Goal: Task Accomplishment & Management: Complete application form

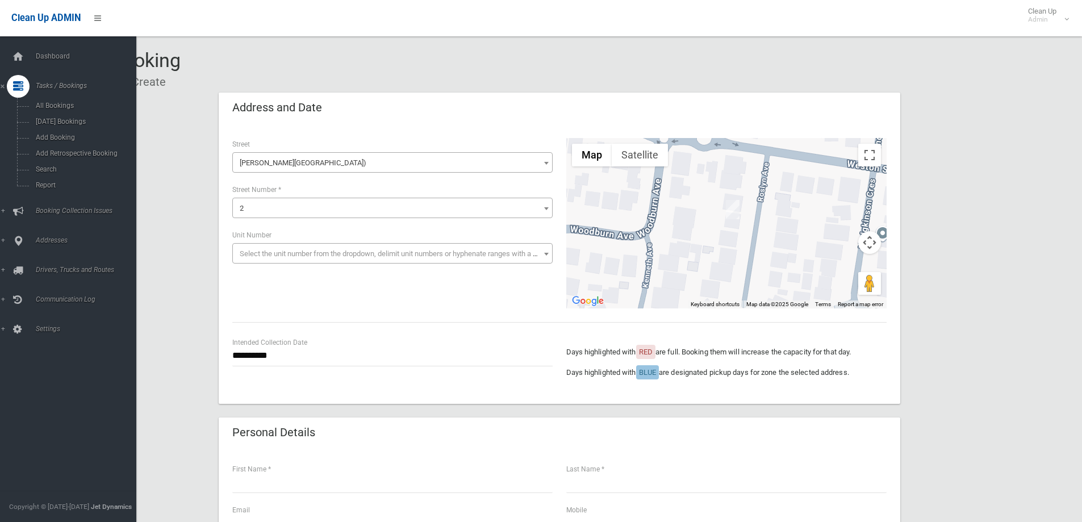
select select "****"
select select "*"
click at [44, 174] on link "Search" at bounding box center [72, 169] width 145 height 16
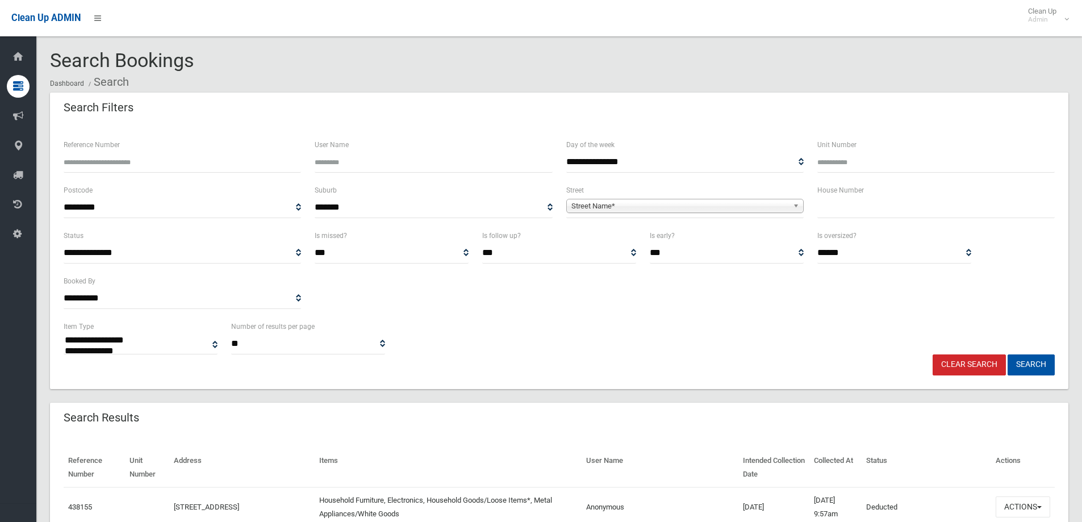
select select
click at [660, 207] on span "Street Name*" at bounding box center [680, 206] width 217 height 14
type input "*****"
click at [667, 233] on li "Royal Avenue (BIRRONG 2143)" at bounding box center [685, 238] width 232 height 14
click at [948, 215] on input "text" at bounding box center [936, 207] width 237 height 21
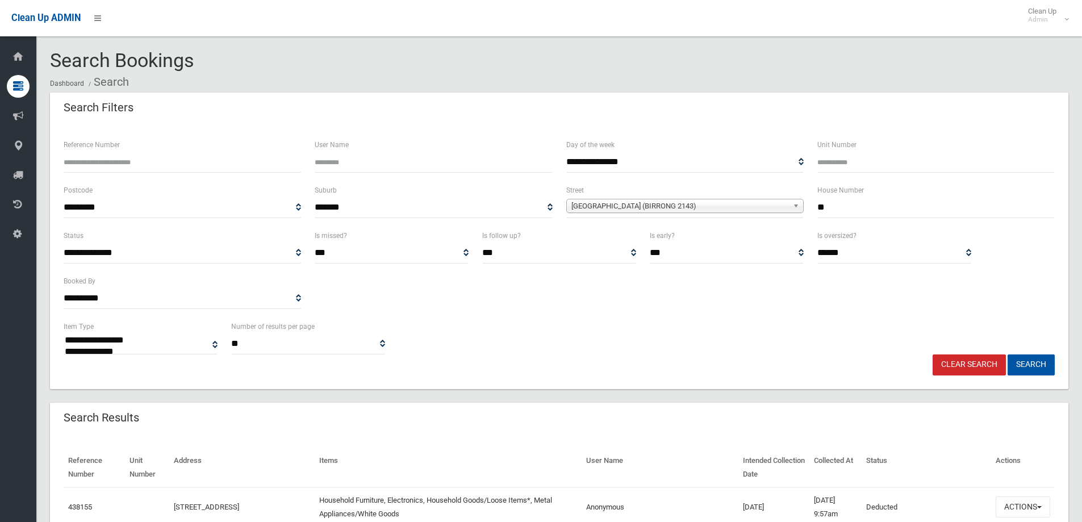
type input "**"
click at [1008, 355] on button "Search" at bounding box center [1031, 365] width 47 height 21
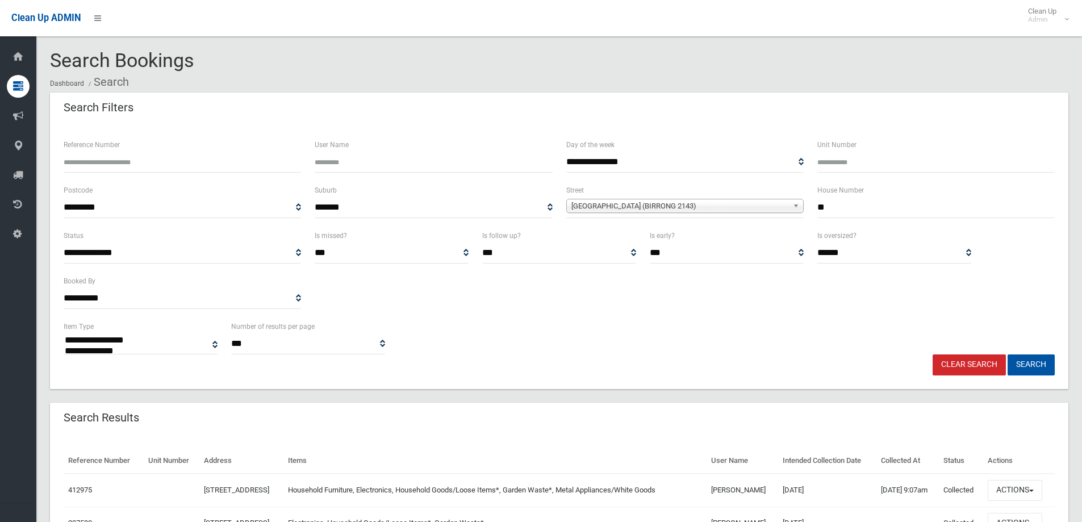
select select
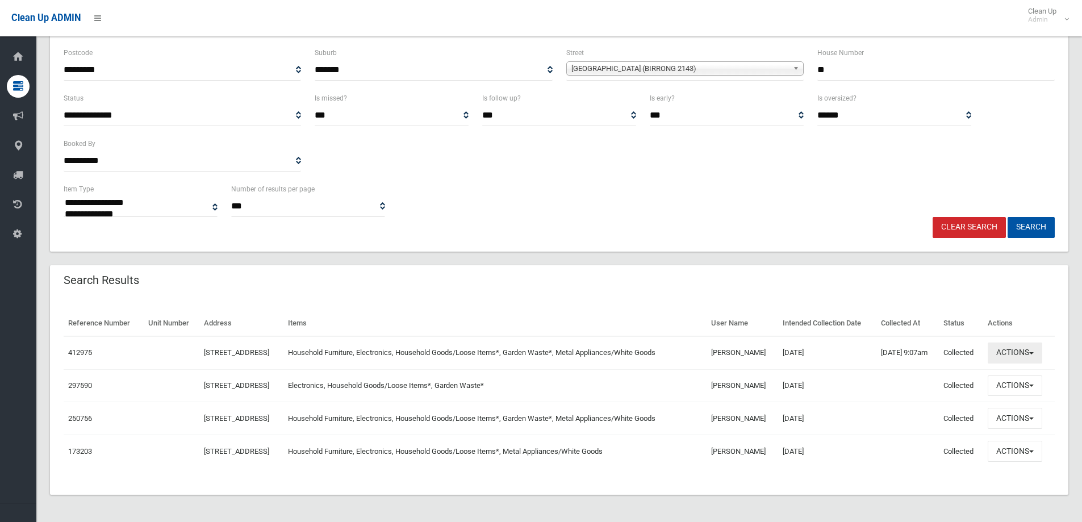
click at [1030, 358] on button "Actions" at bounding box center [1015, 353] width 55 height 21
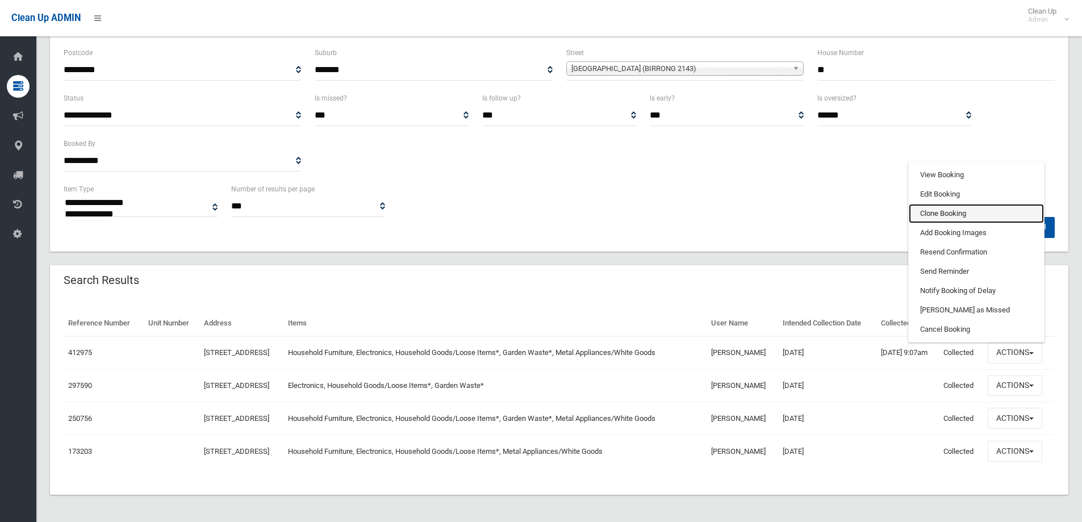
click at [955, 211] on link "Clone Booking" at bounding box center [976, 213] width 135 height 19
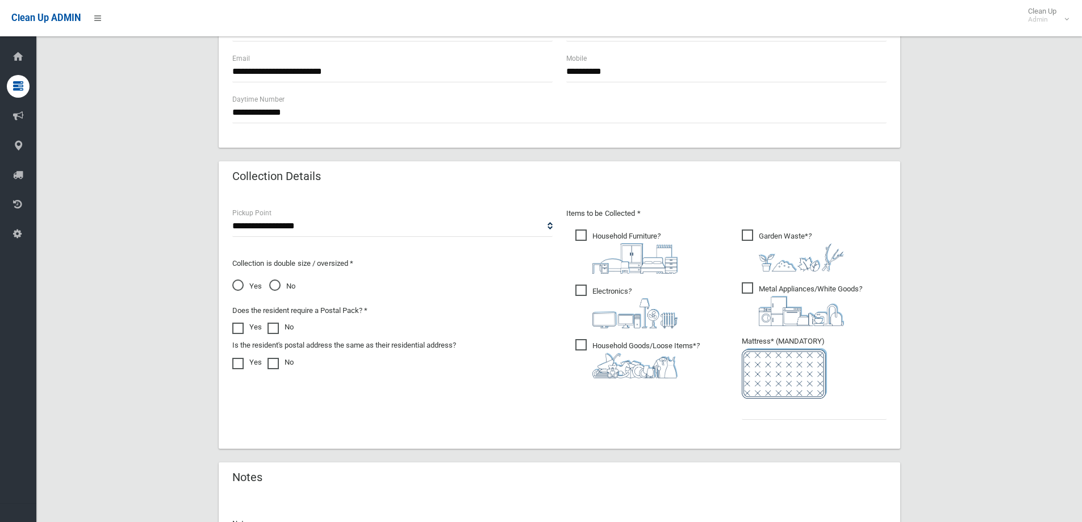
scroll to position [455, 0]
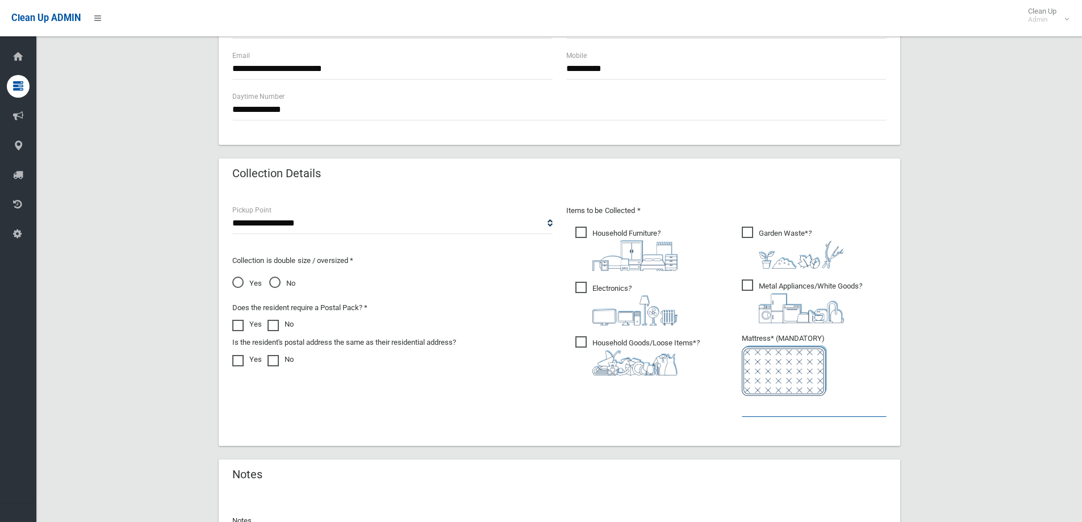
click at [761, 408] on input "text" at bounding box center [814, 406] width 145 height 21
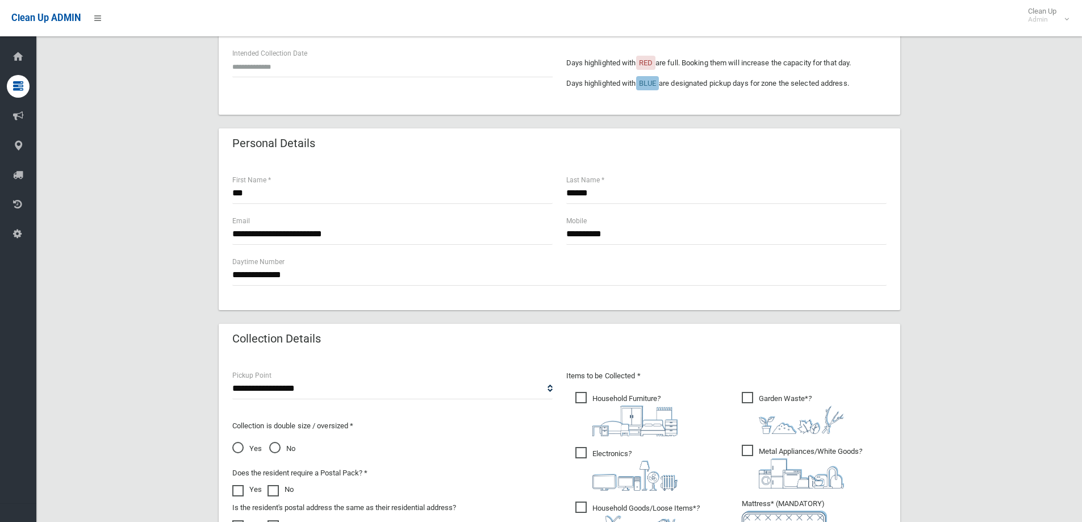
scroll to position [114, 0]
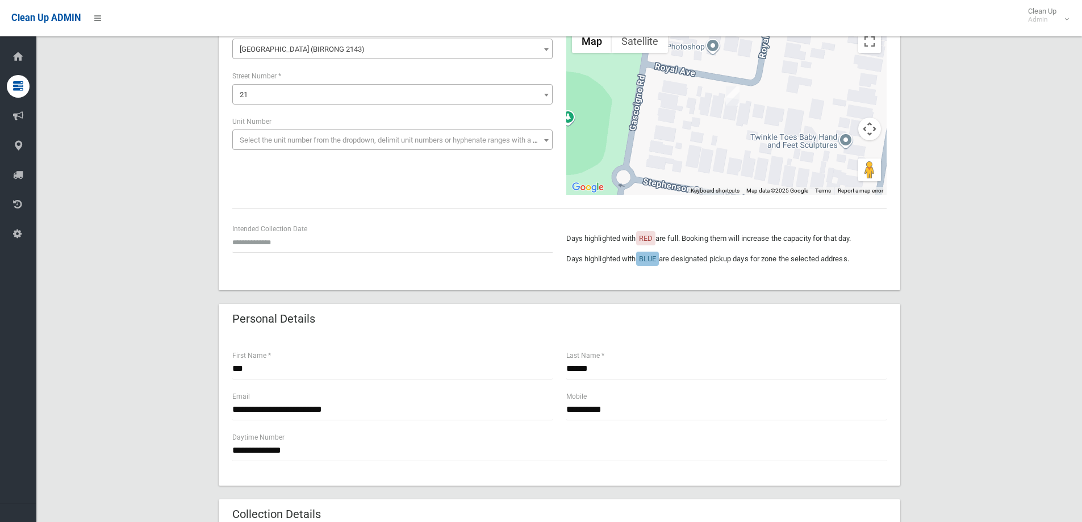
type input "*"
click at [283, 247] on input "text" at bounding box center [392, 242] width 320 height 21
click at [271, 195] on td "30" at bounding box center [270, 196] width 14 height 19
type input "**********"
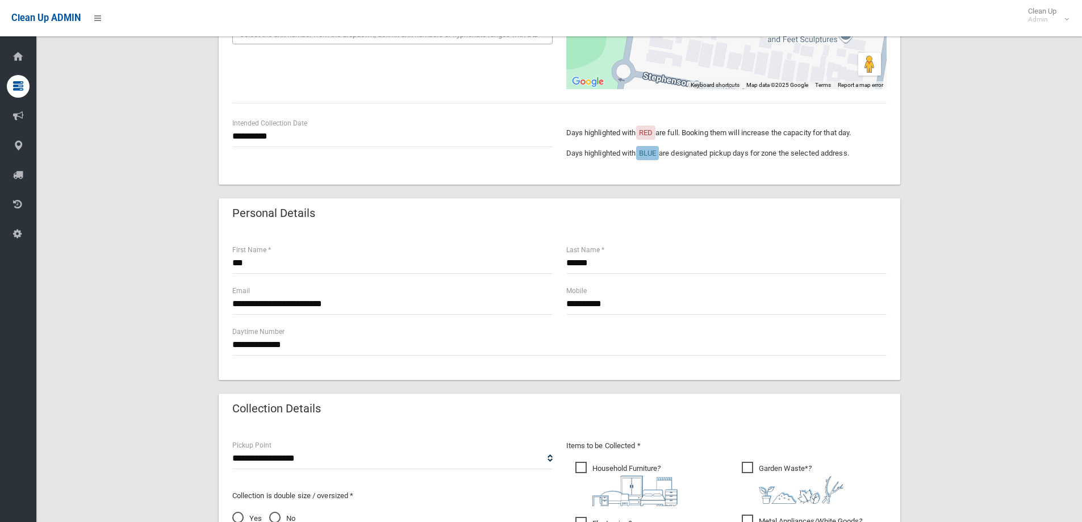
scroll to position [227, 0]
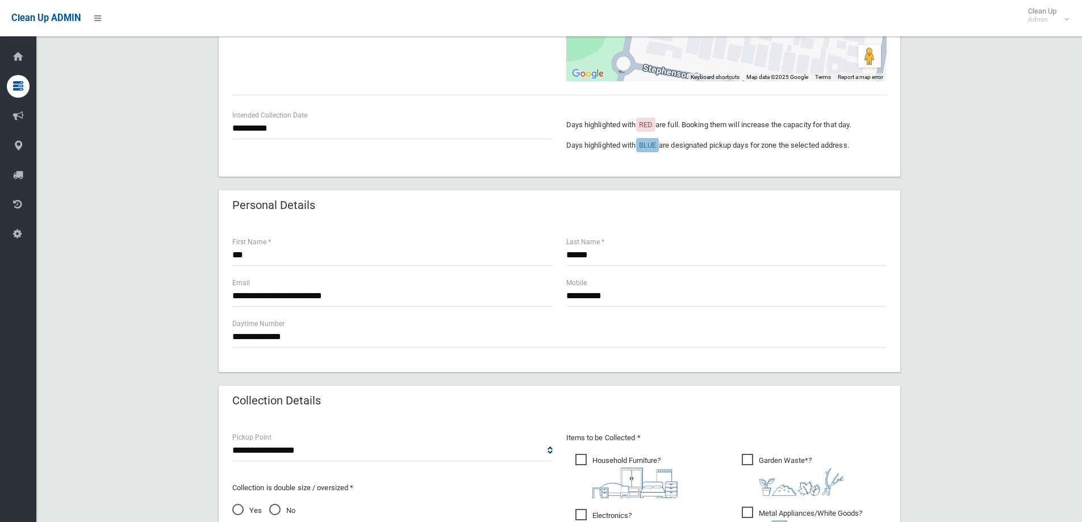
click at [235, 510] on span "Yes" at bounding box center [247, 511] width 30 height 14
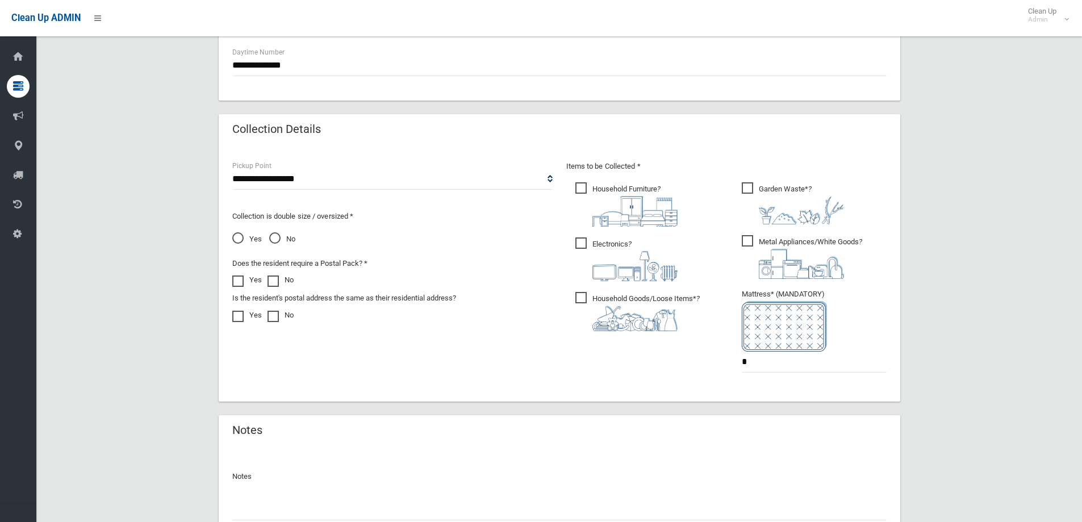
scroll to position [597, 0]
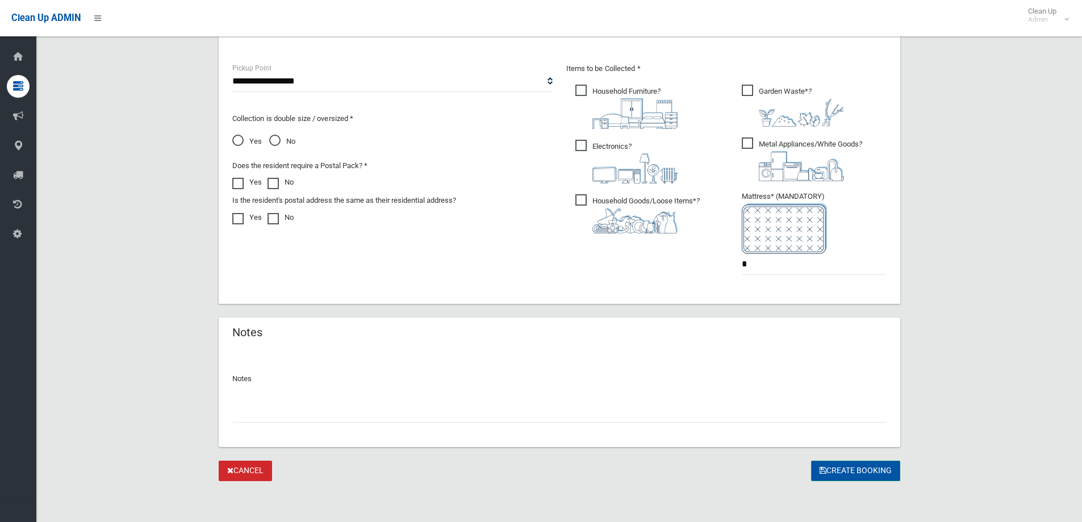
click at [870, 473] on button "Create Booking" at bounding box center [855, 471] width 89 height 21
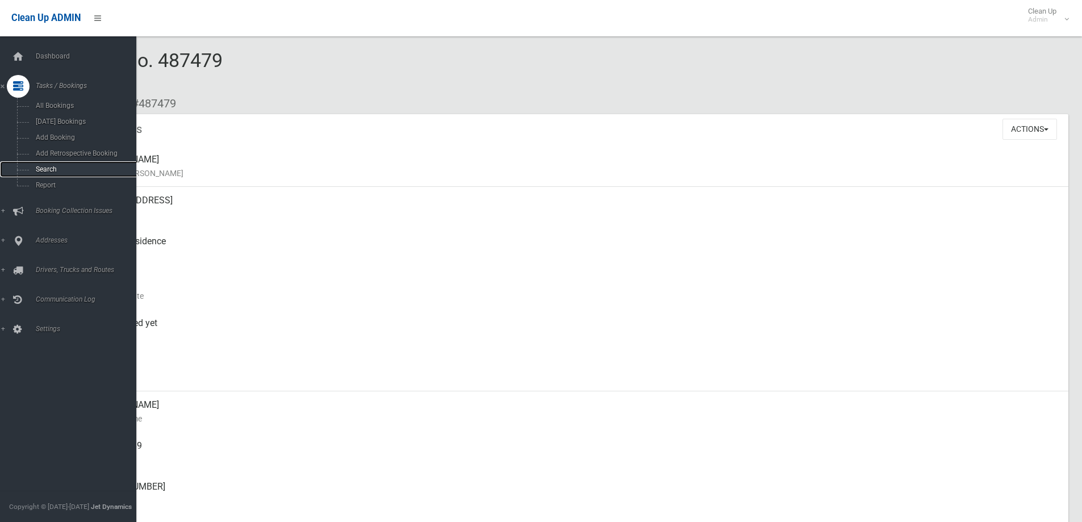
click at [67, 164] on link "Search" at bounding box center [72, 169] width 145 height 16
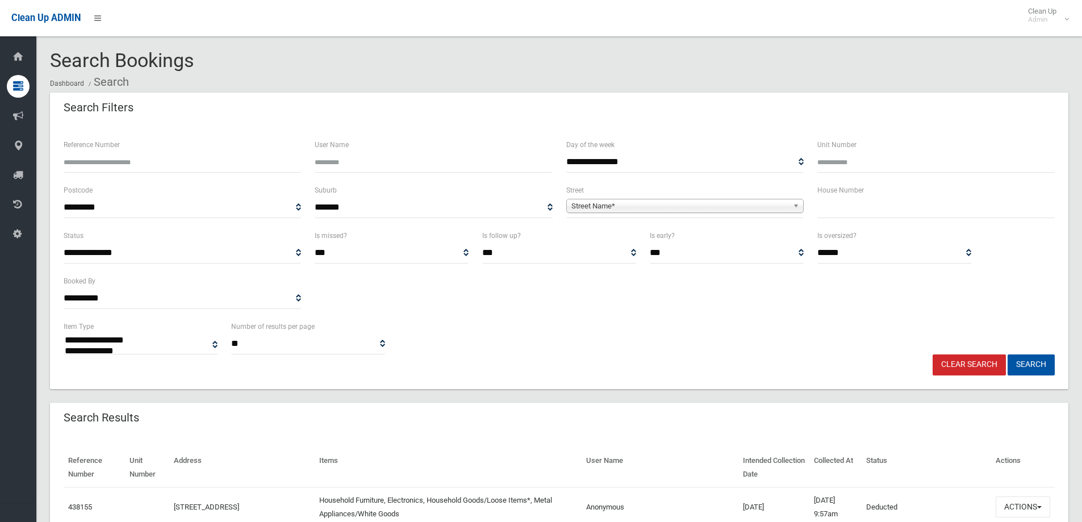
select select
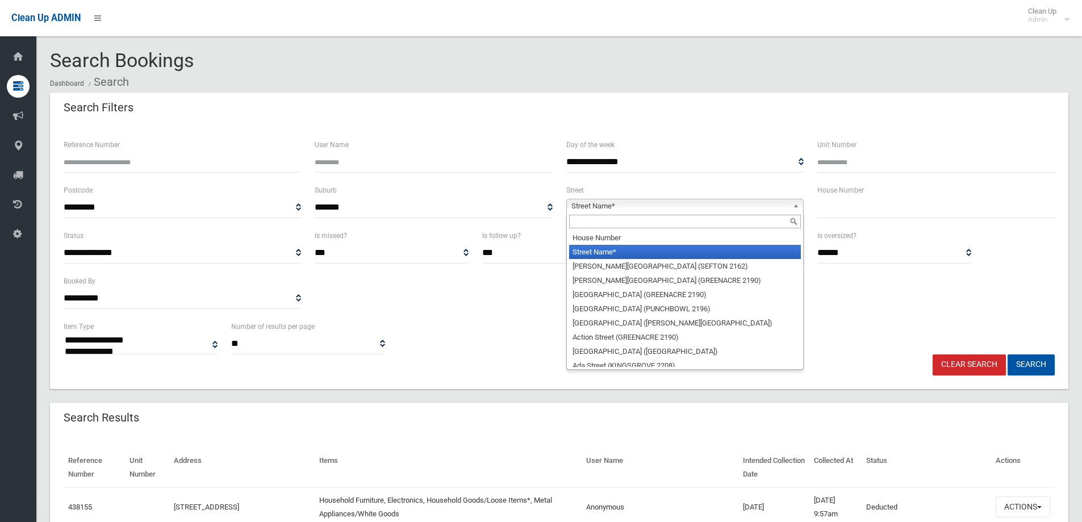
click at [641, 203] on span "Street Name*" at bounding box center [680, 206] width 217 height 14
click at [632, 226] on input "text" at bounding box center [685, 222] width 232 height 14
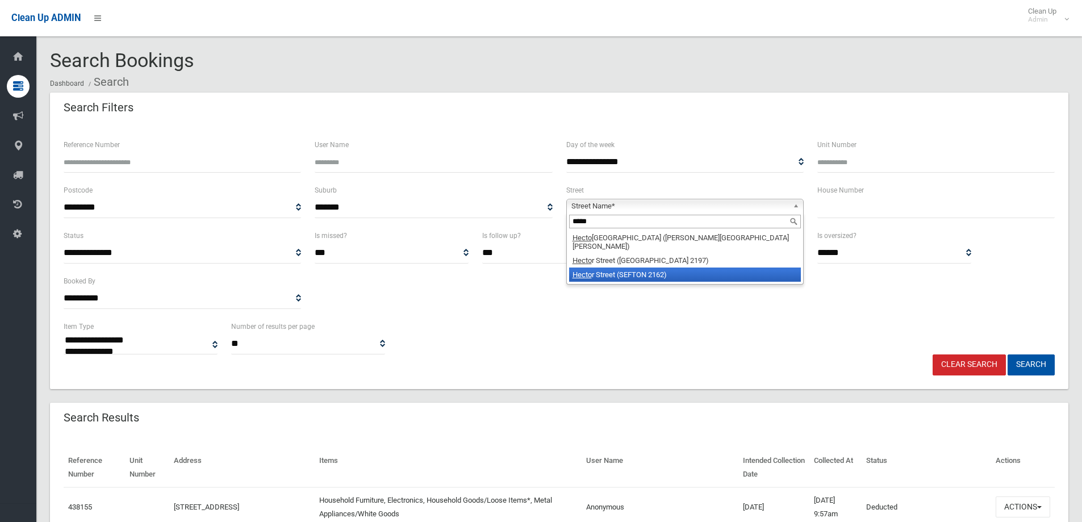
type input "*****"
click at [673, 268] on li "Hecto r Street (SEFTON 2162)" at bounding box center [685, 275] width 232 height 14
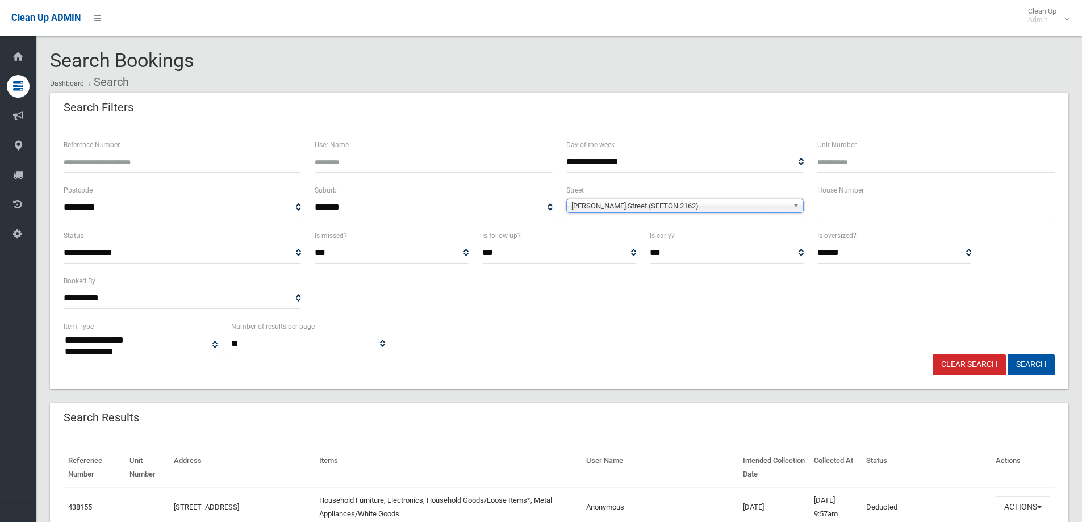
click at [862, 201] on input "text" at bounding box center [936, 207] width 237 height 21
type input "***"
click at [1033, 362] on button "Search" at bounding box center [1031, 365] width 47 height 21
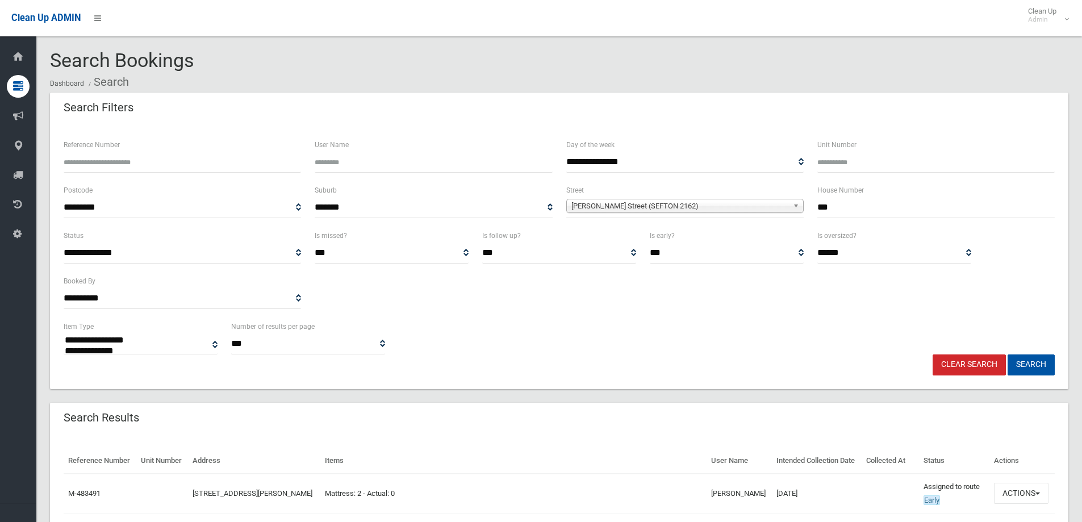
select select
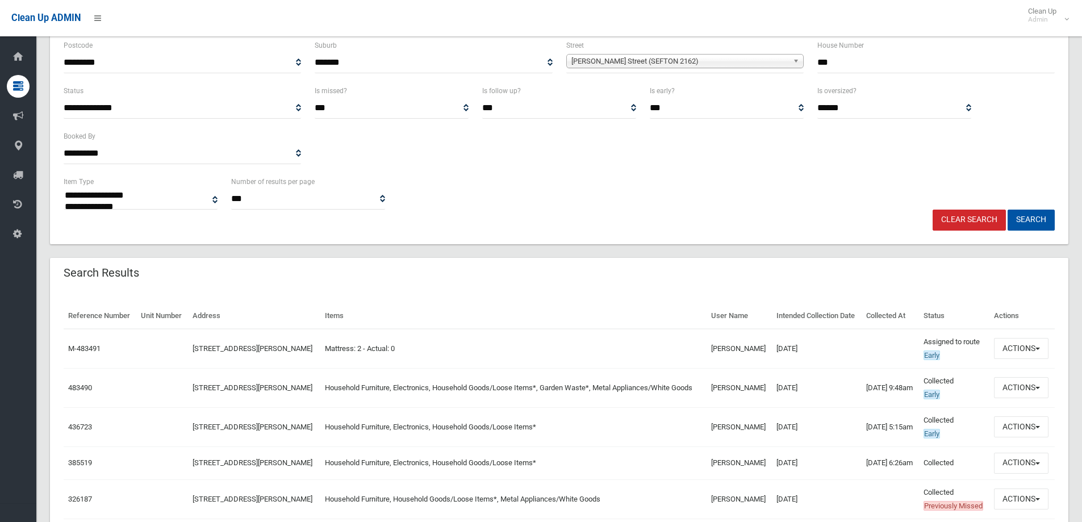
scroll to position [170, 0]
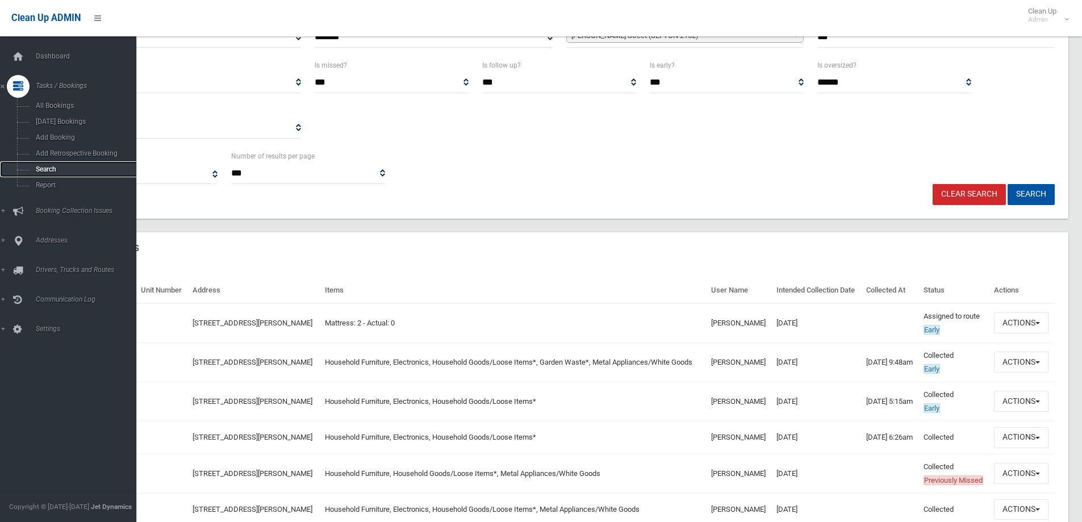
drag, startPoint x: 63, startPoint y: 172, endPoint x: 74, endPoint y: 170, distance: 11.5
click at [63, 172] on span "Search" at bounding box center [83, 169] width 103 height 8
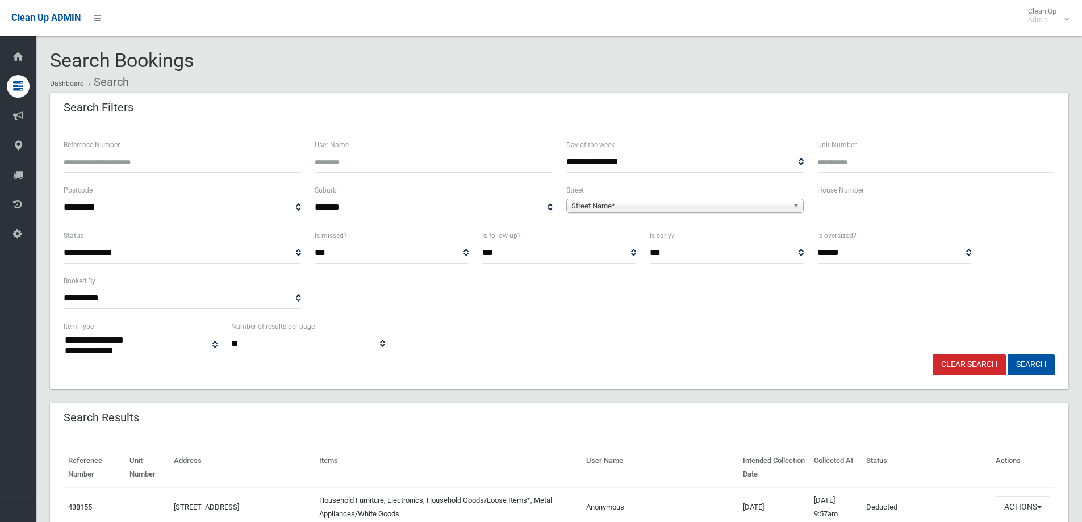
select select
click at [624, 206] on span "Street Name*" at bounding box center [680, 206] width 217 height 14
type input "*****"
click at [689, 239] on li "Beale Street (GEORGES HALL 2198)" at bounding box center [685, 238] width 232 height 14
click at [851, 211] on input "text" at bounding box center [936, 207] width 237 height 21
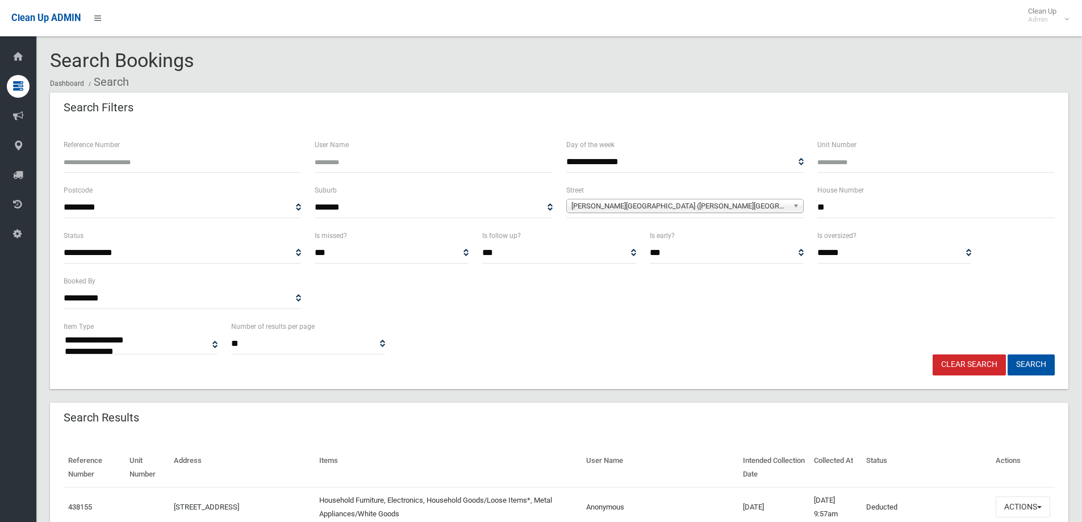
type input "**"
click at [1008, 355] on button "Search" at bounding box center [1031, 365] width 47 height 21
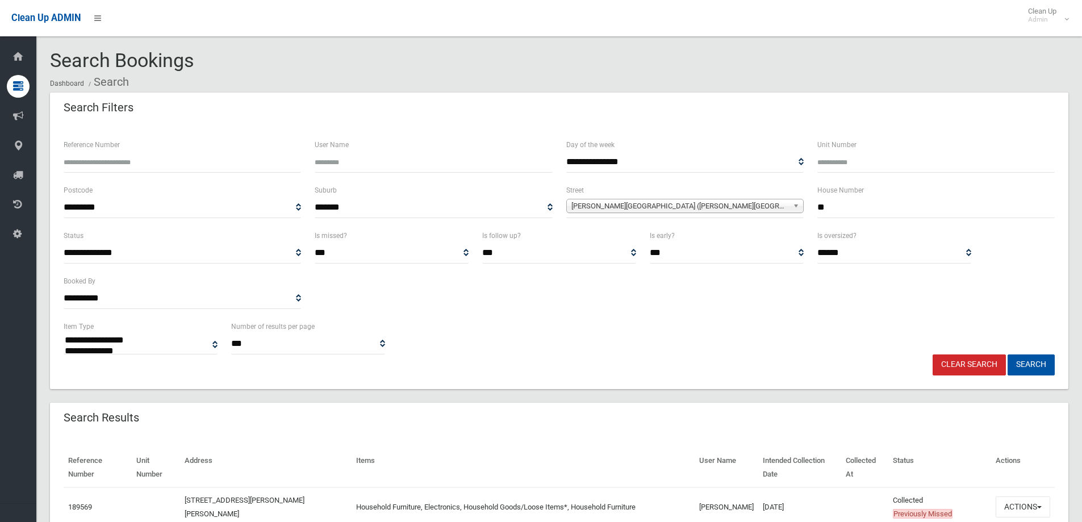
select select
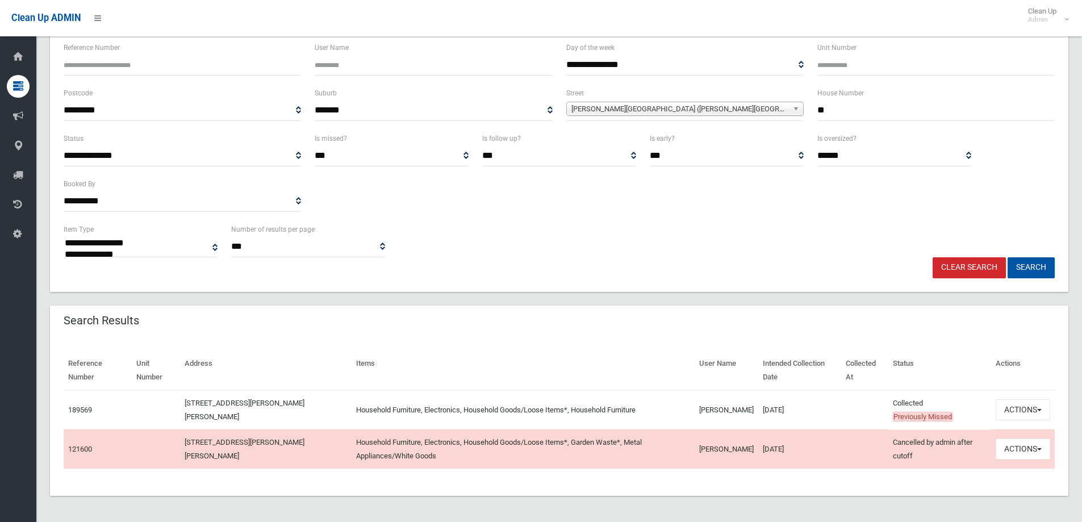
scroll to position [98, 0]
click at [1013, 414] on button "Actions" at bounding box center [1023, 408] width 55 height 21
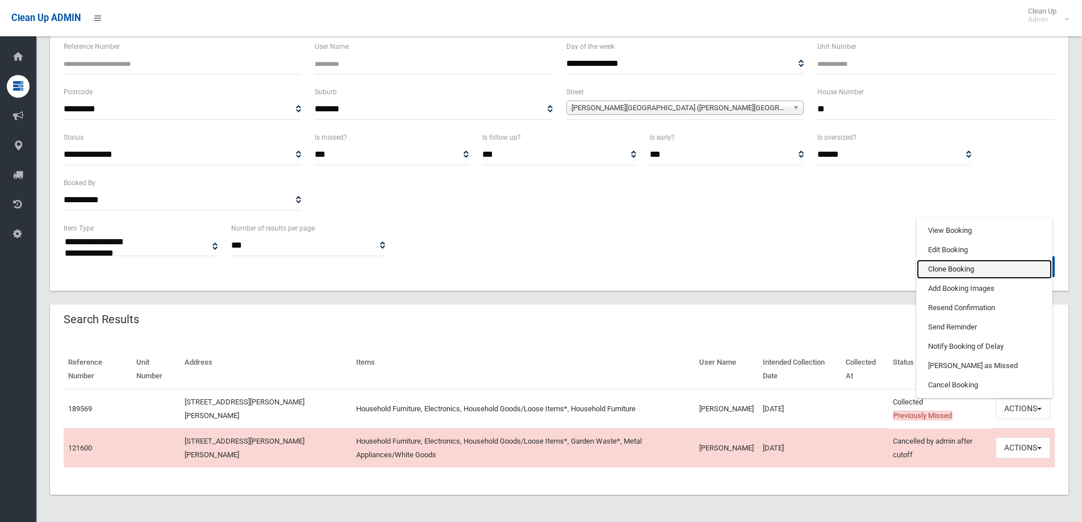
click at [959, 268] on link "Clone Booking" at bounding box center [984, 269] width 135 height 19
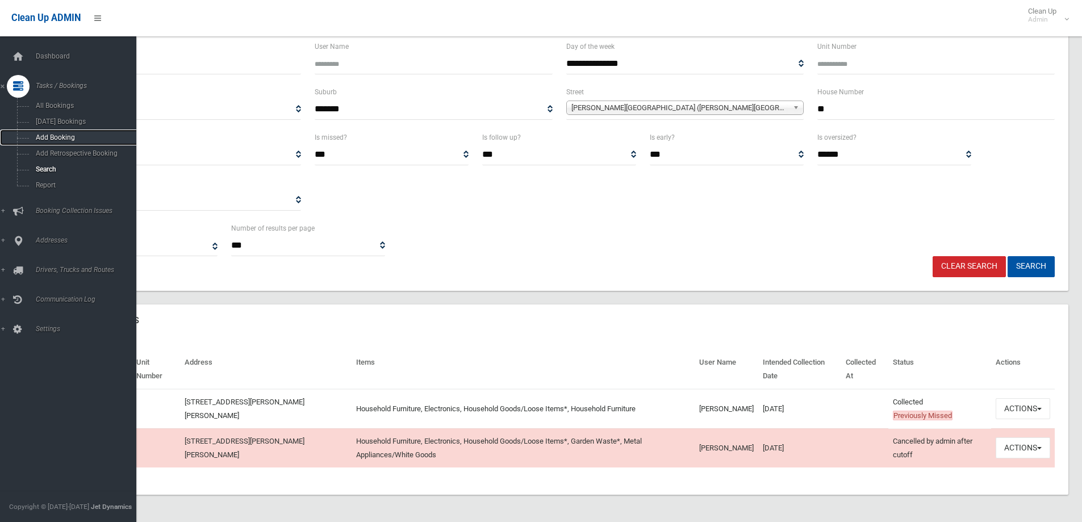
click at [43, 136] on span "Add Booking" at bounding box center [83, 138] width 103 height 8
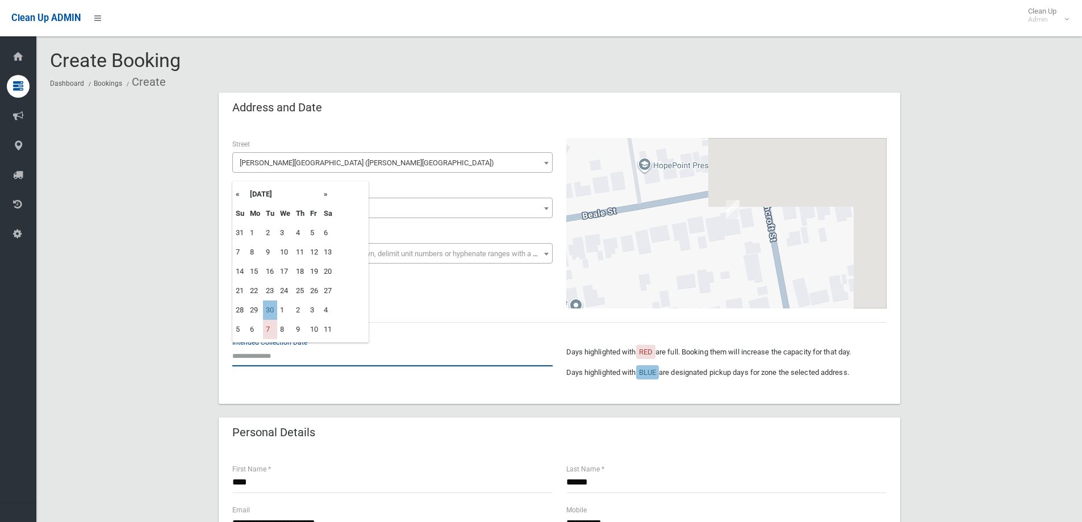
click at [276, 357] on input "text" at bounding box center [392, 355] width 320 height 21
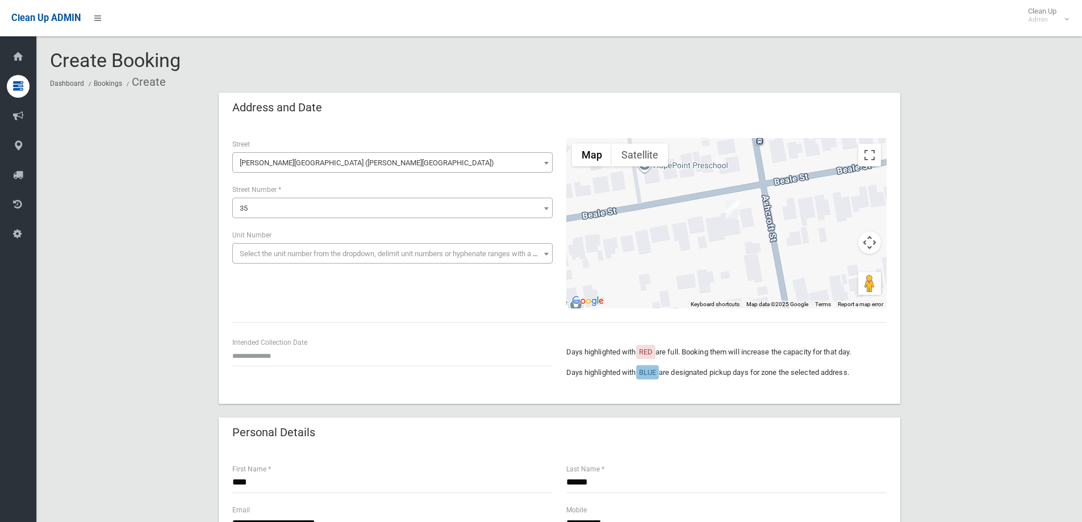
click at [281, 358] on input "text" at bounding box center [392, 355] width 320 height 21
click at [326, 193] on th "»" at bounding box center [328, 194] width 14 height 19
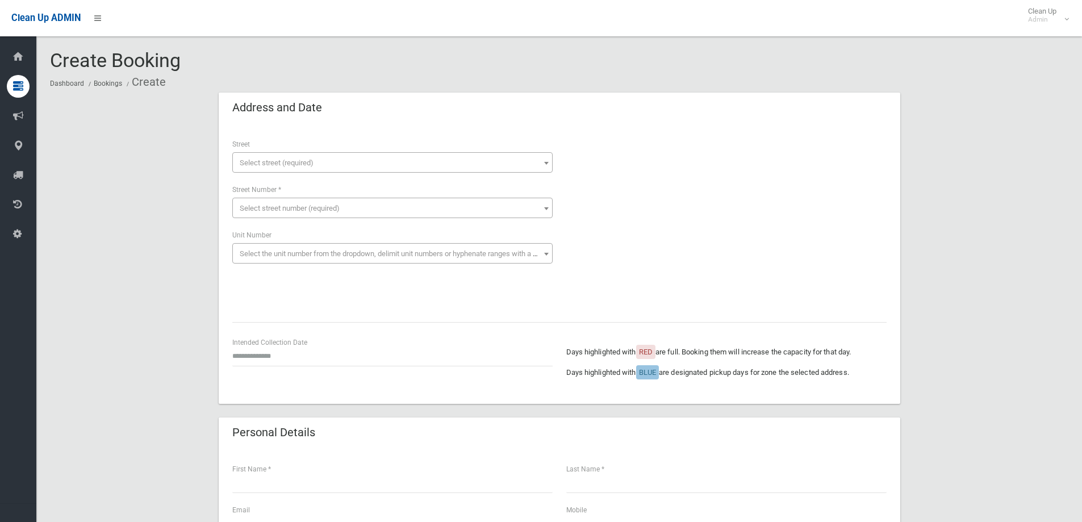
click at [285, 167] on span "Select street (required)" at bounding box center [392, 163] width 315 height 16
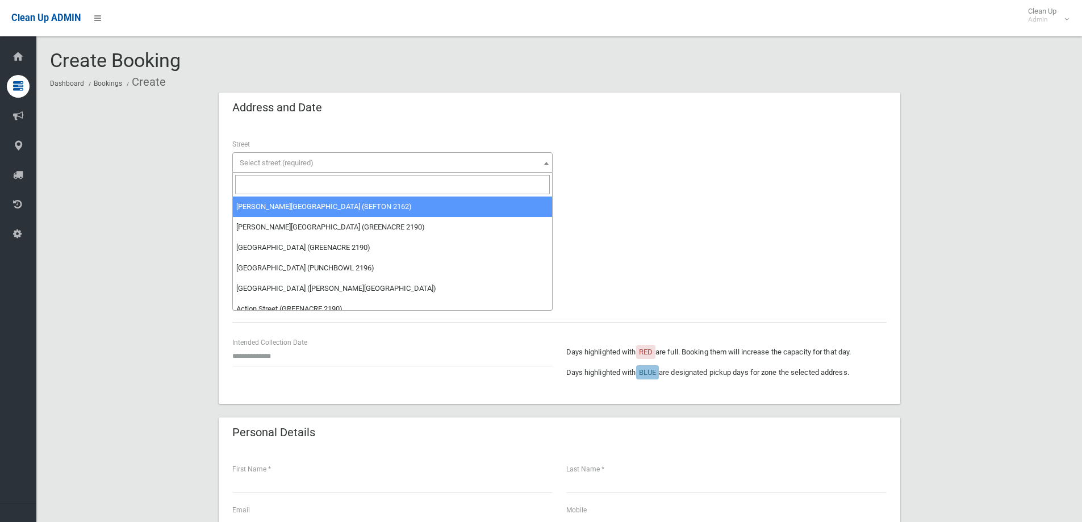
click at [278, 189] on input "search" at bounding box center [392, 184] width 315 height 19
type input "*****"
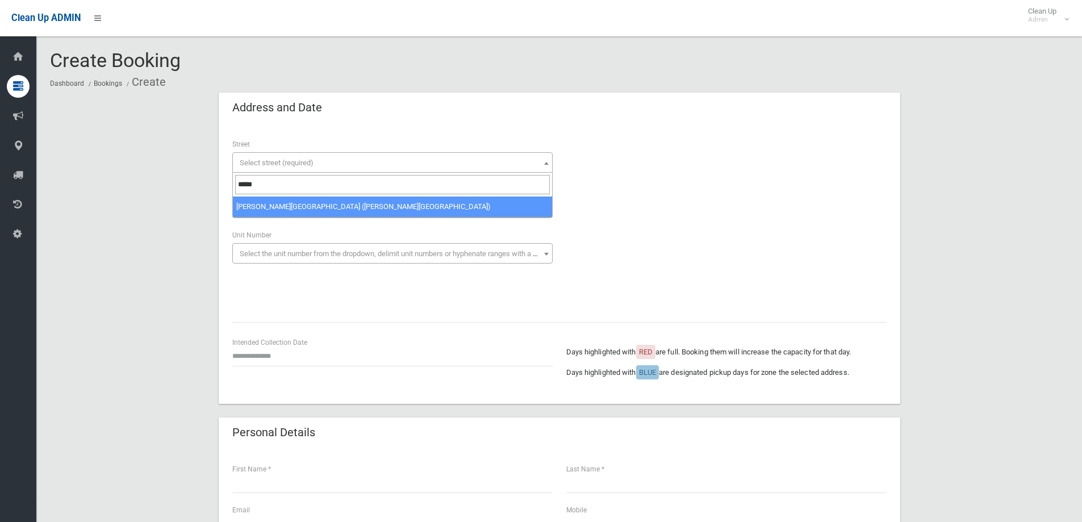
select select "****"
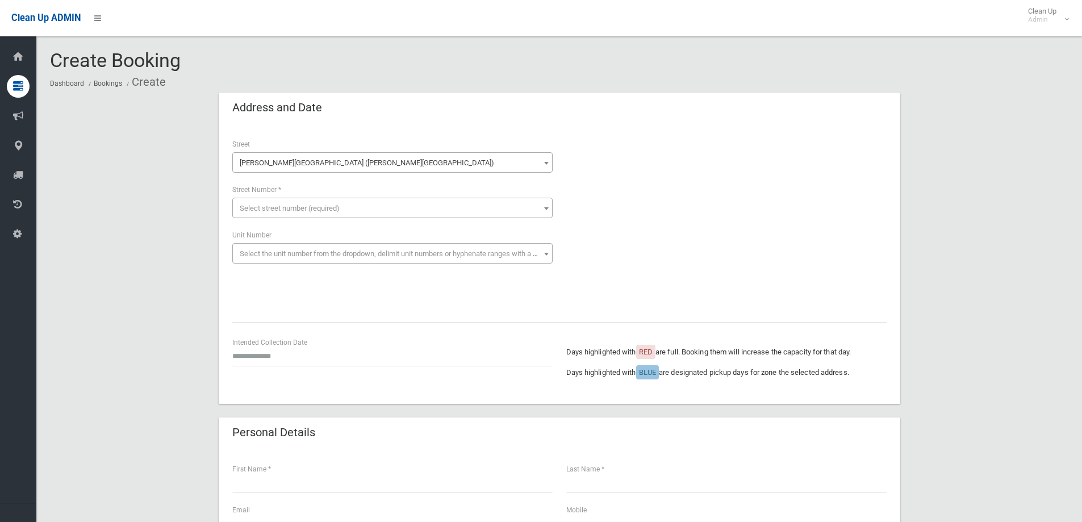
click at [278, 212] on span "Select street number (required)" at bounding box center [290, 208] width 100 height 9
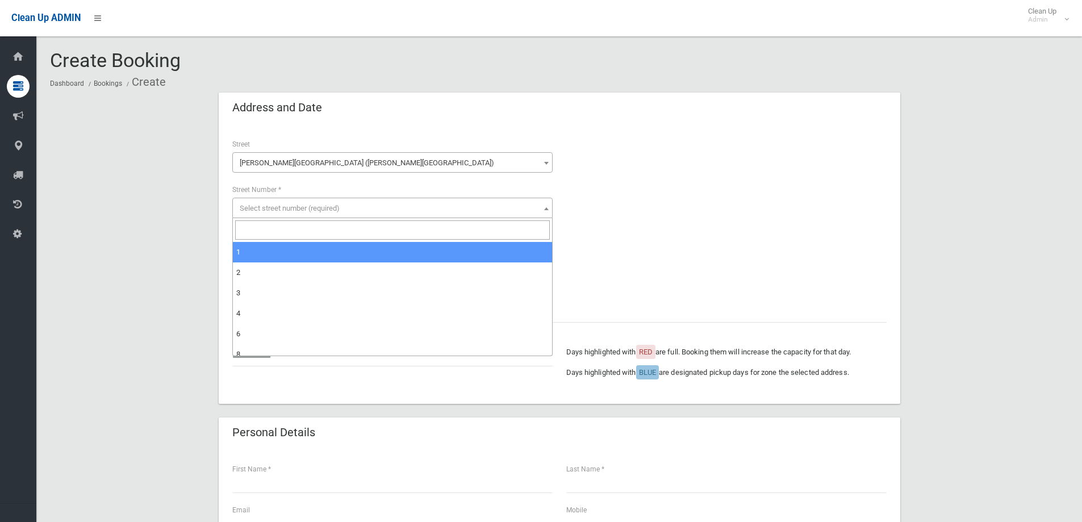
click at [272, 225] on input "search" at bounding box center [392, 229] width 315 height 19
type input "**"
select select "**"
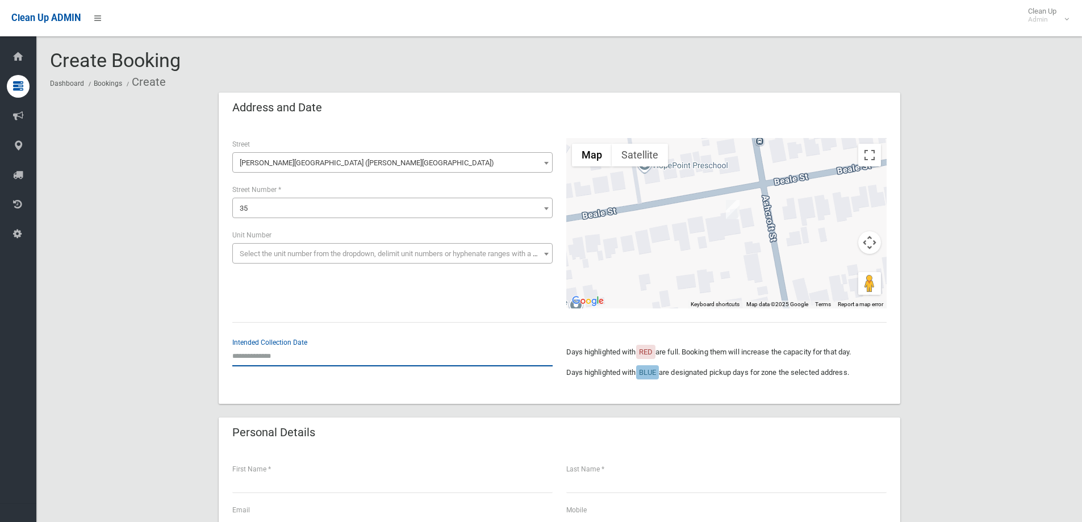
click at [285, 359] on input "text" at bounding box center [392, 355] width 320 height 21
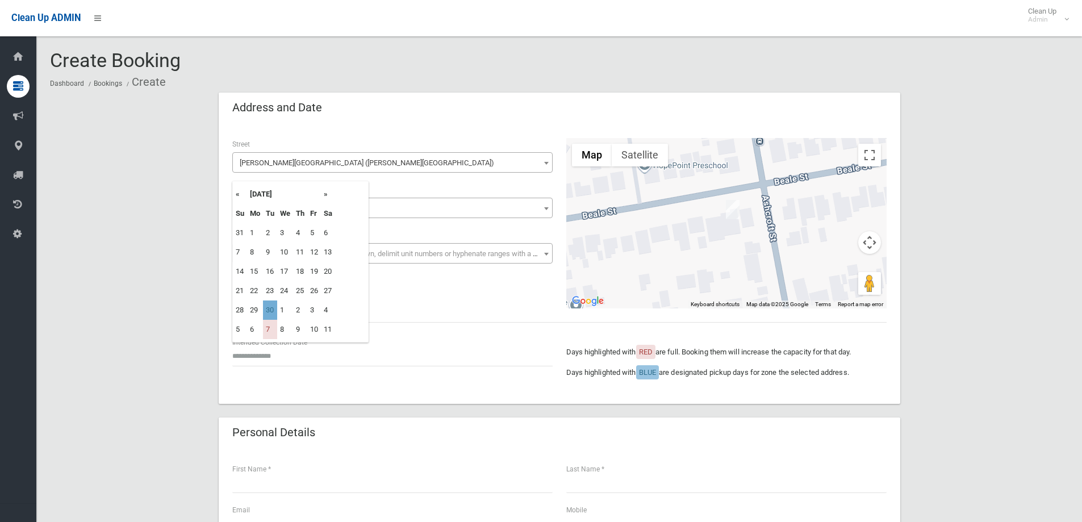
click at [270, 309] on td "30" at bounding box center [270, 310] width 14 height 19
type input "**********"
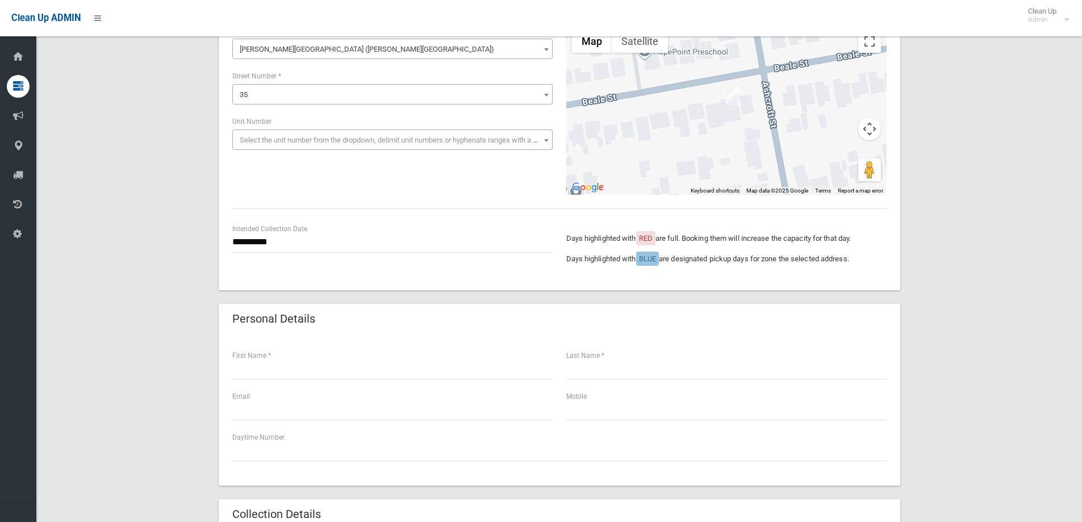
scroll to position [227, 0]
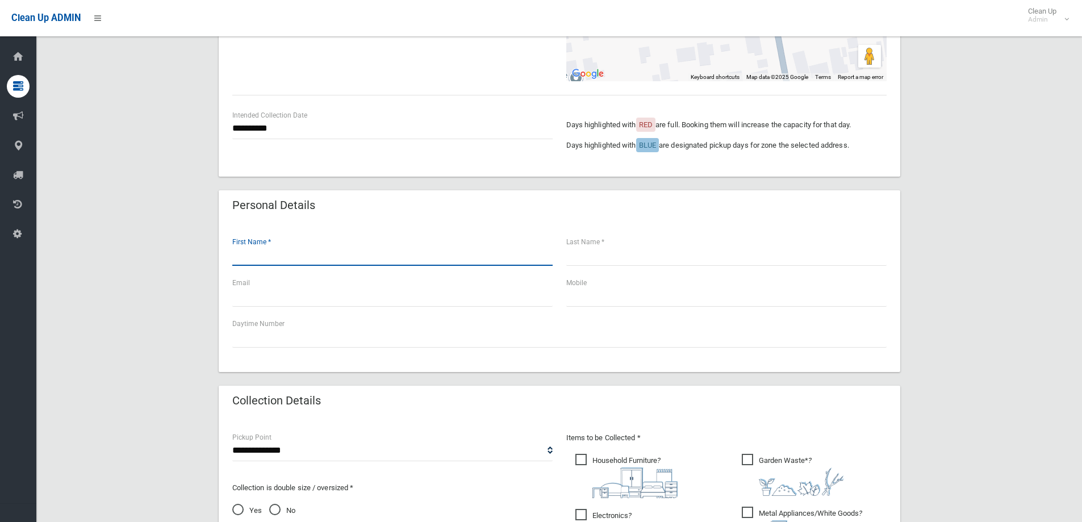
click at [339, 251] on input "text" at bounding box center [392, 255] width 320 height 21
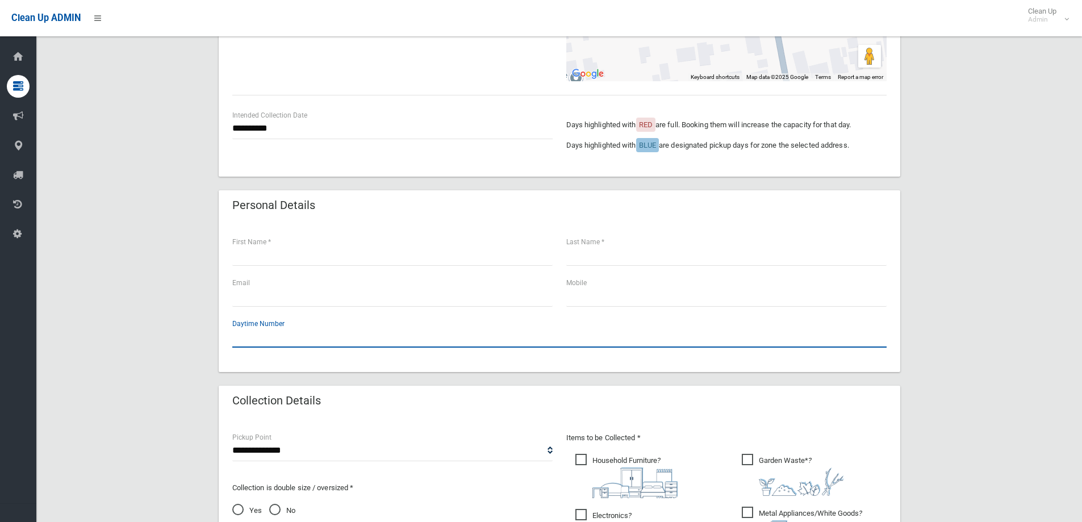
paste input "*********"
type input "*********"
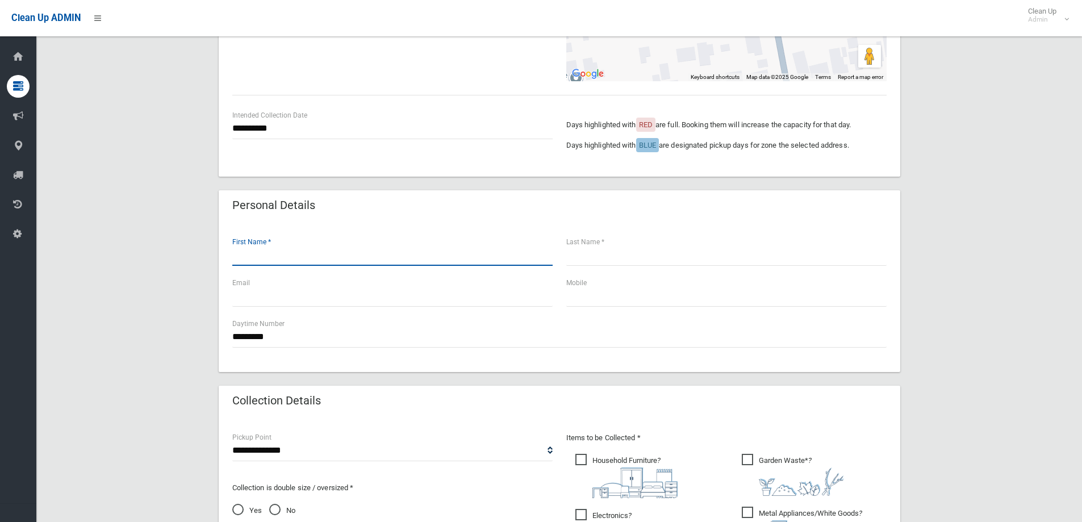
click at [310, 255] on input "text" at bounding box center [392, 255] width 320 height 21
type input "*****"
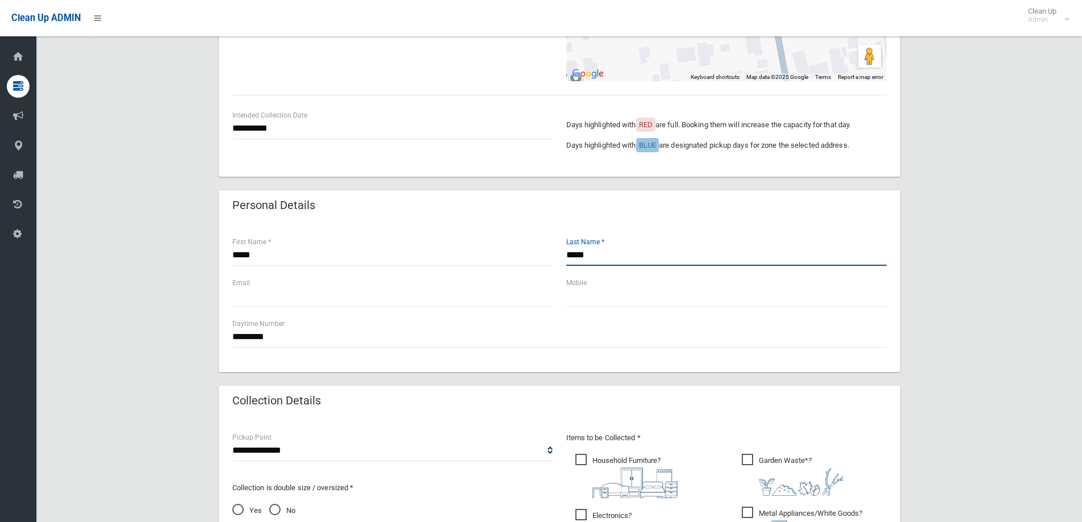
type input "*****"
click at [586, 288] on input "text" at bounding box center [726, 296] width 320 height 21
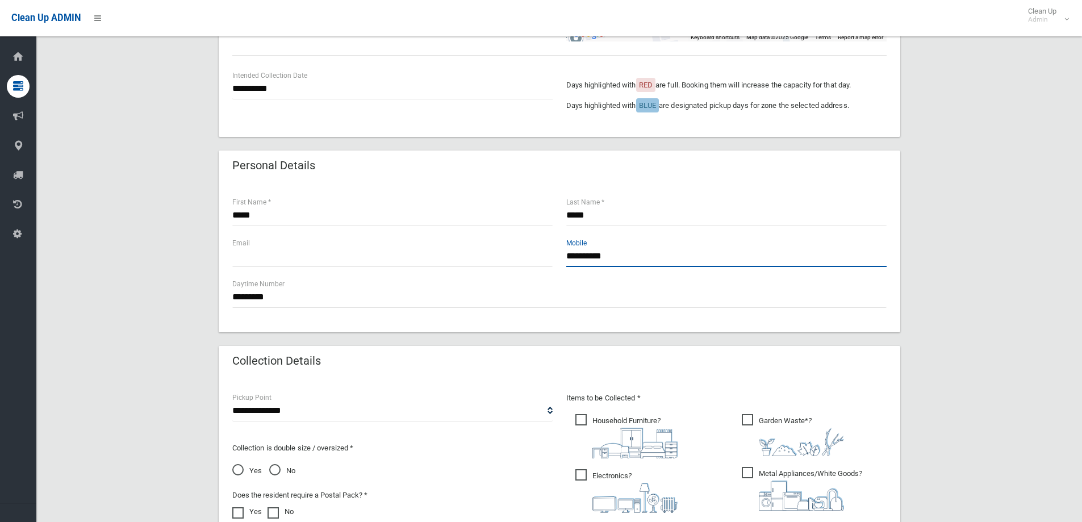
scroll to position [455, 0]
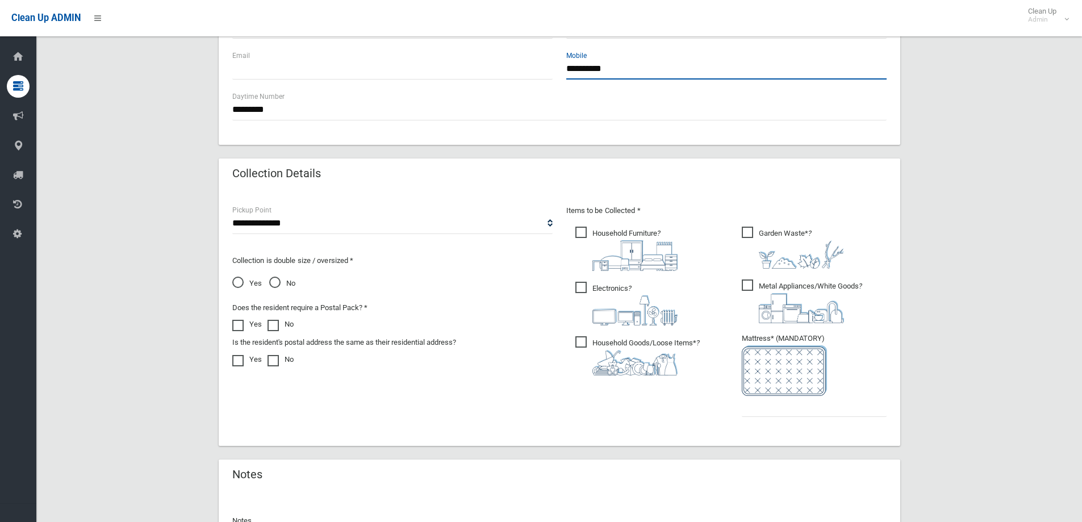
type input "**********"
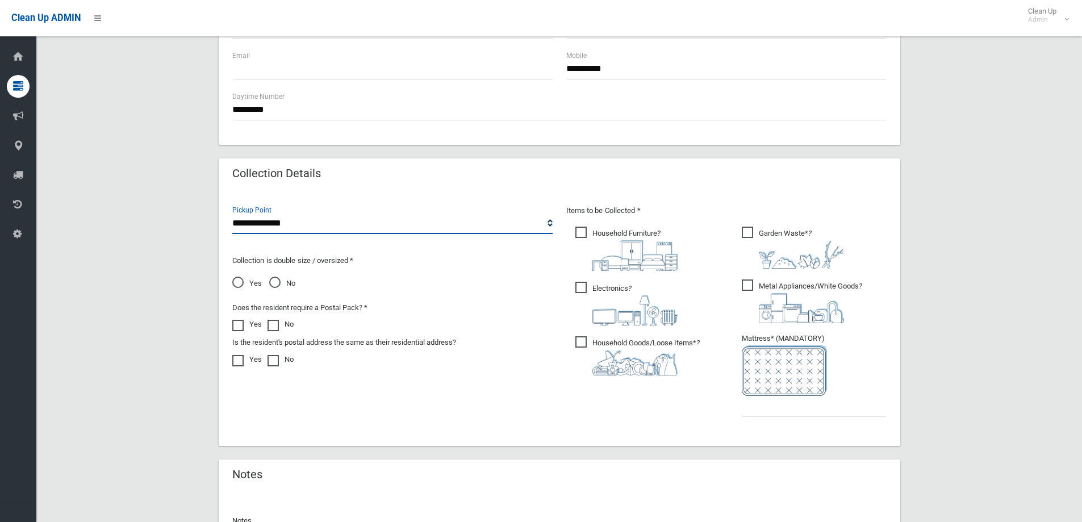
click at [263, 220] on select "**********" at bounding box center [392, 223] width 320 height 21
select select "*"
click at [232, 213] on select "**********" at bounding box center [392, 223] width 320 height 21
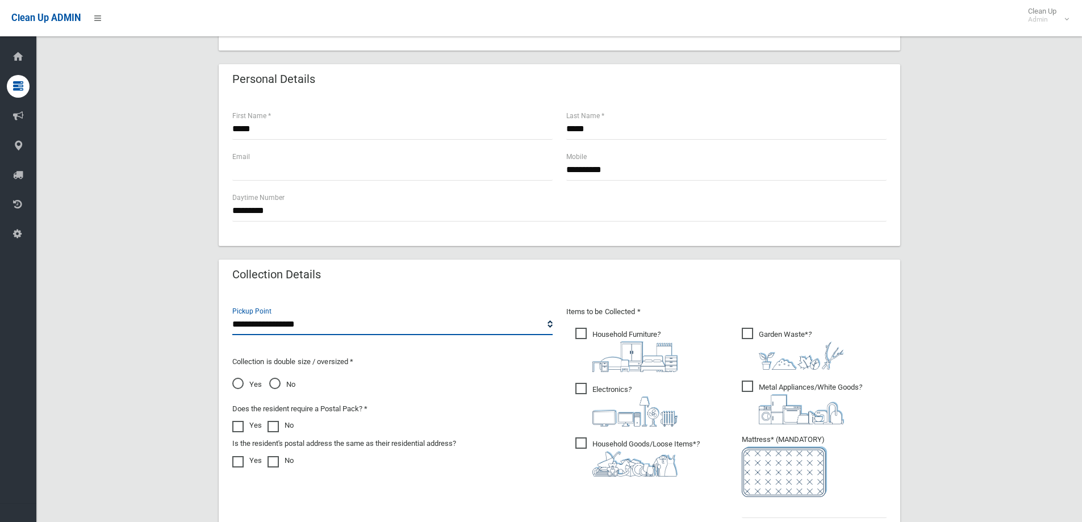
scroll to position [341, 0]
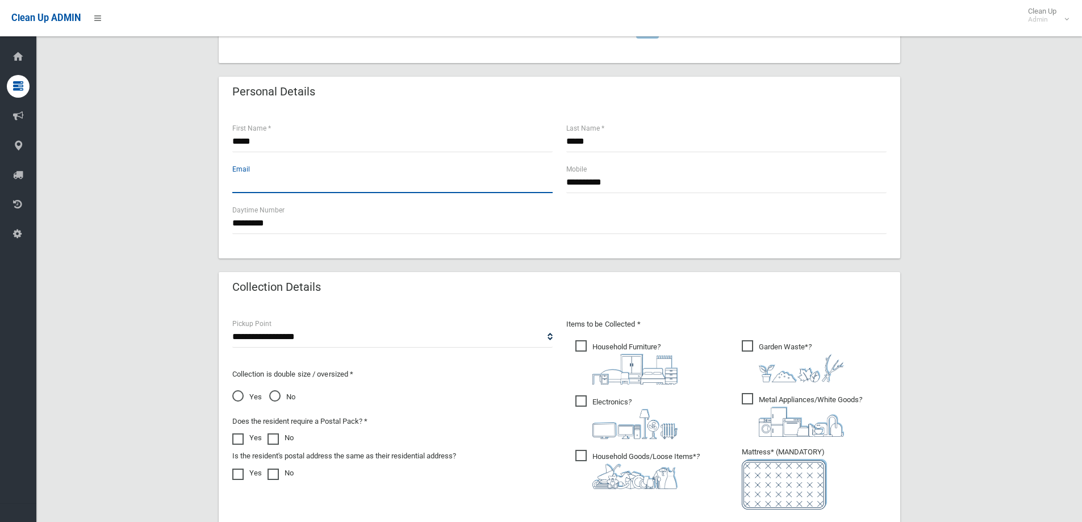
click at [266, 186] on input "text" at bounding box center [392, 182] width 320 height 21
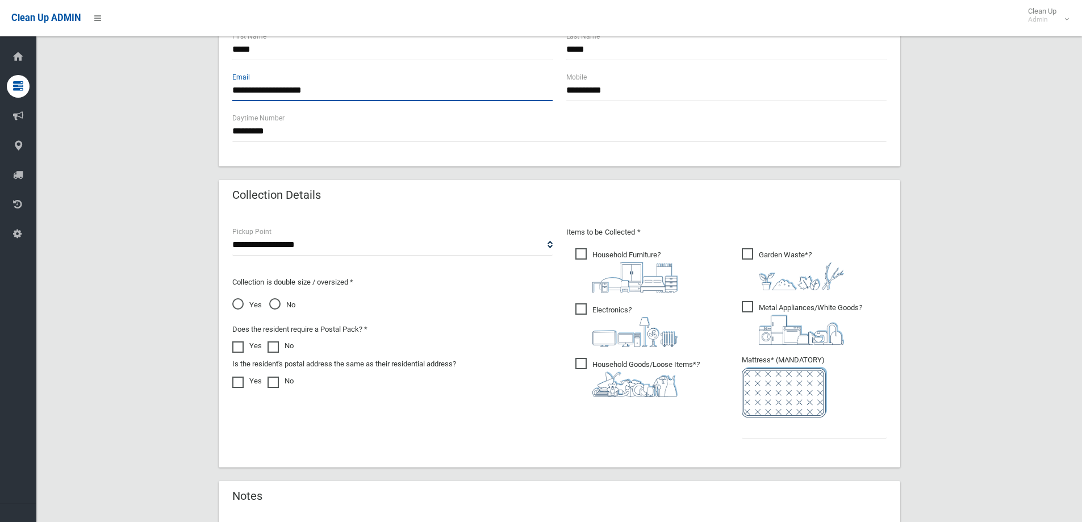
scroll to position [568, 0]
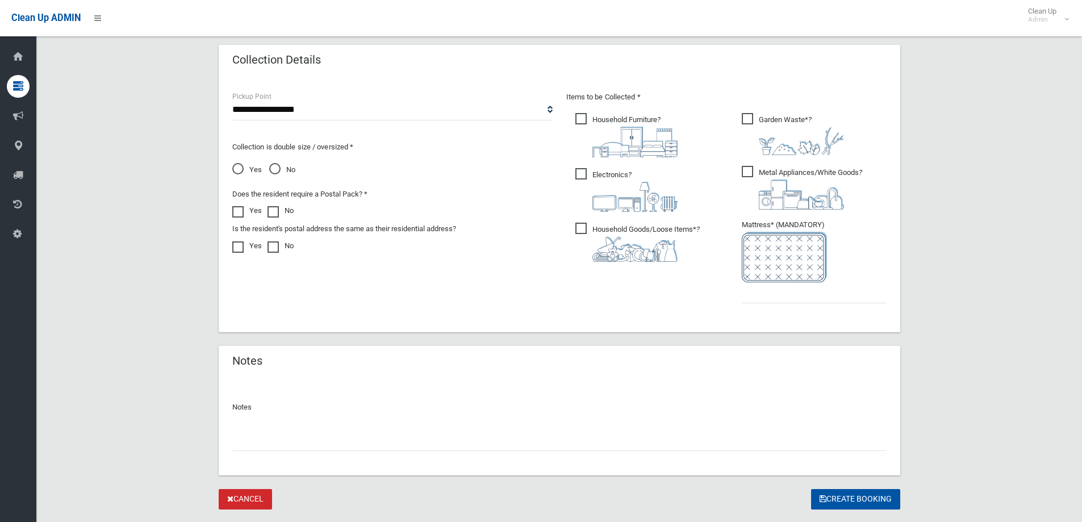
type input "**********"
click at [623, 141] on img at bounding box center [635, 142] width 85 height 31
click at [778, 134] on img at bounding box center [801, 141] width 85 height 28
click at [624, 193] on img at bounding box center [635, 197] width 85 height 30
click at [787, 187] on img at bounding box center [801, 195] width 85 height 30
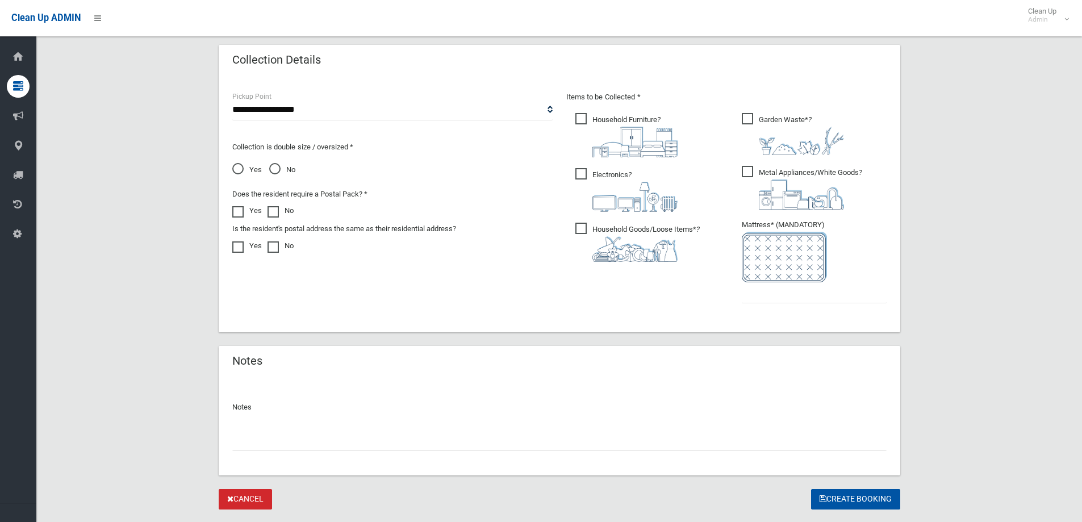
click at [637, 256] on img at bounding box center [635, 249] width 85 height 26
click at [241, 169] on span "Yes" at bounding box center [247, 170] width 30 height 14
click at [767, 296] on input "text" at bounding box center [814, 292] width 145 height 21
type input "*"
click at [845, 500] on button "Create Booking" at bounding box center [855, 499] width 89 height 21
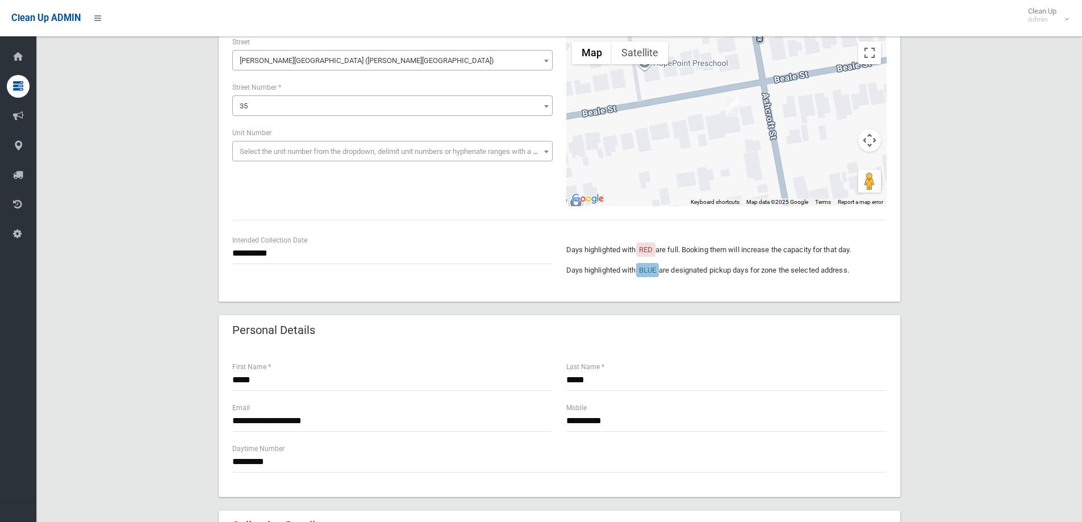
scroll to position [0, 0]
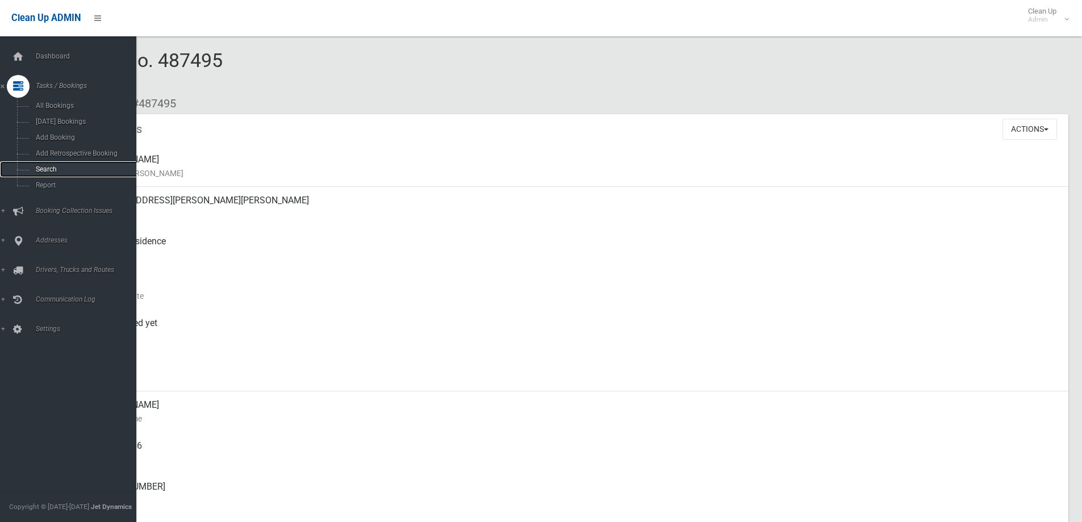
click at [39, 169] on span "Search" at bounding box center [83, 169] width 103 height 8
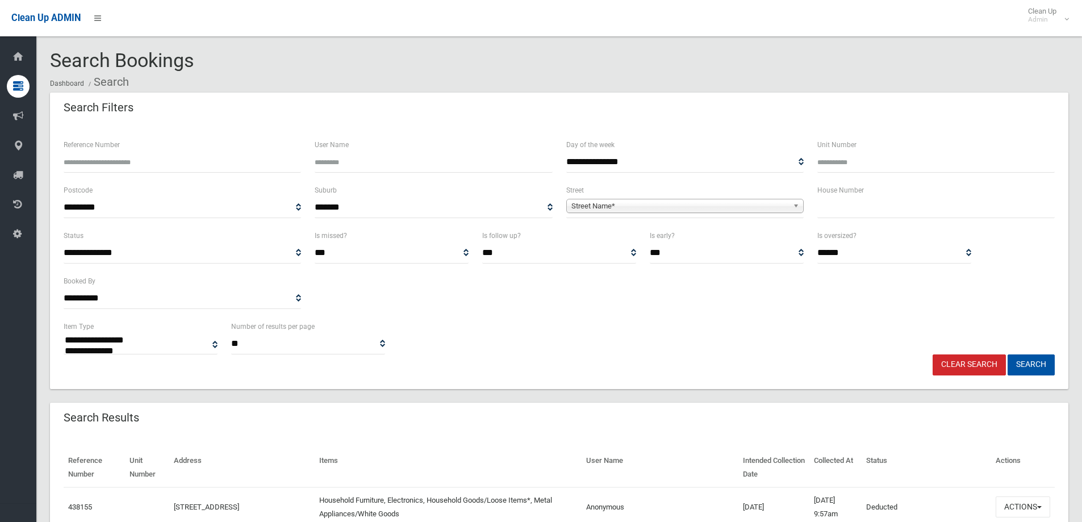
select select
click at [636, 202] on span "Street Name*" at bounding box center [680, 206] width 217 height 14
type input "******"
click at [852, 209] on input "text" at bounding box center [936, 207] width 237 height 21
type input "**"
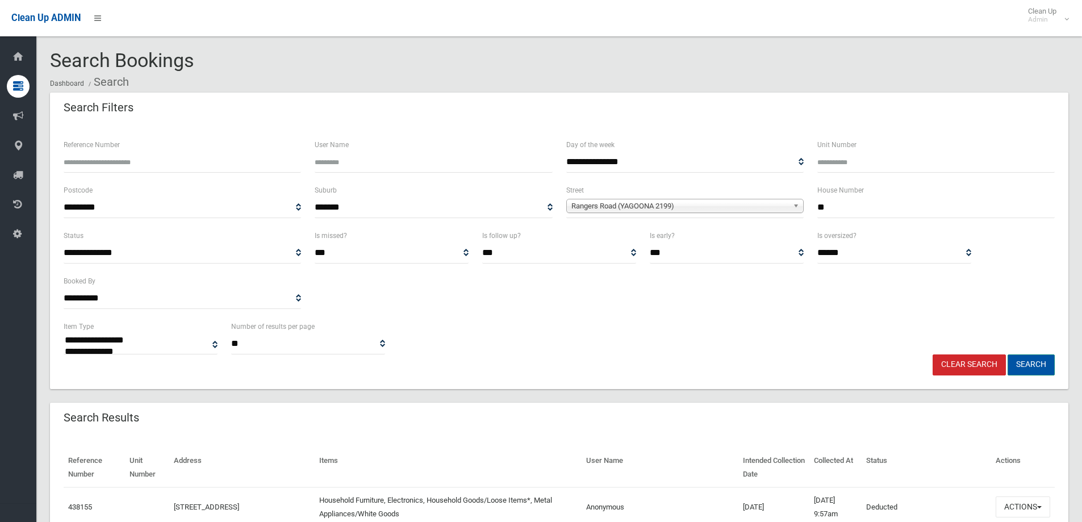
click at [1032, 372] on button "Search" at bounding box center [1031, 365] width 47 height 21
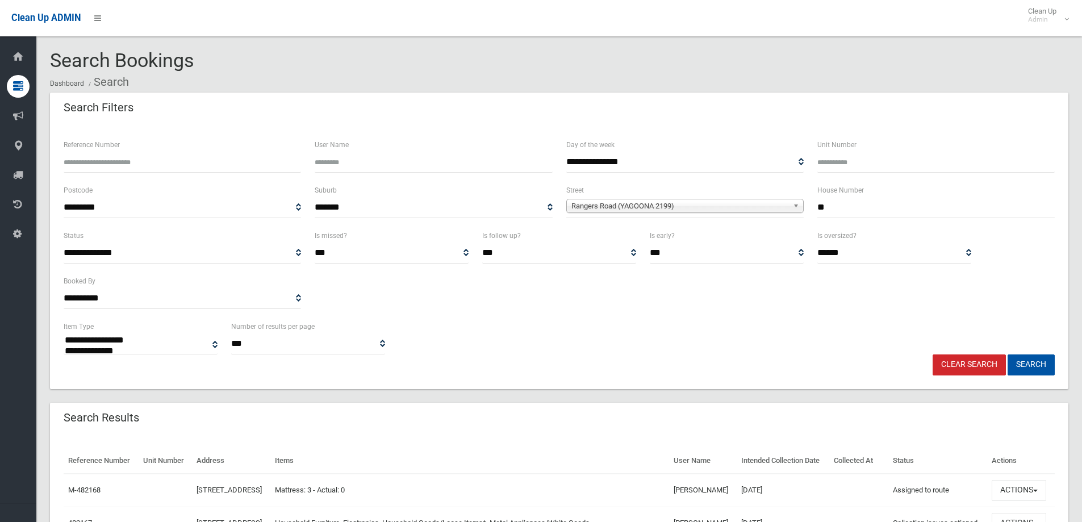
select select
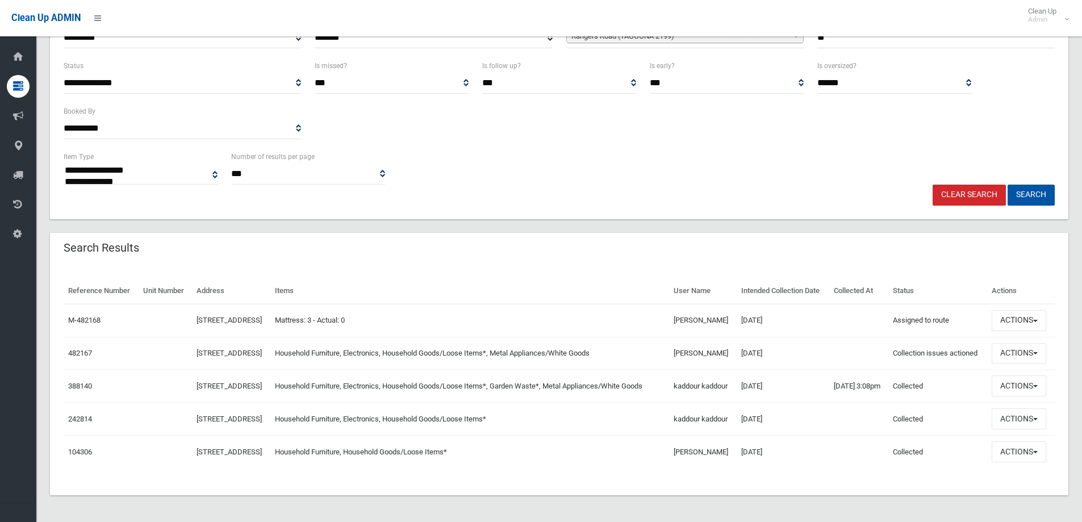
scroll to position [170, 0]
click at [1007, 364] on button "Actions" at bounding box center [1019, 353] width 55 height 21
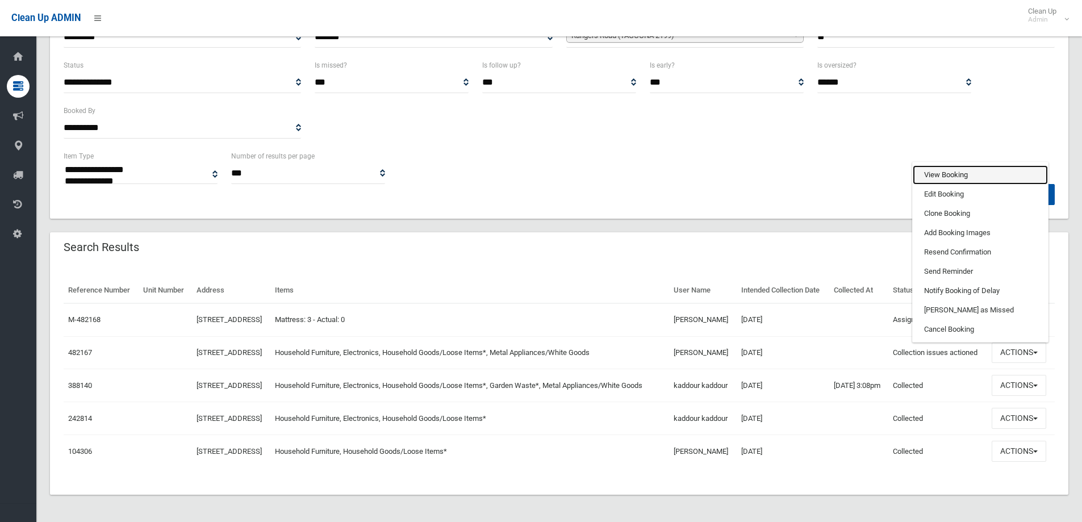
click at [960, 185] on link "View Booking" at bounding box center [980, 174] width 135 height 19
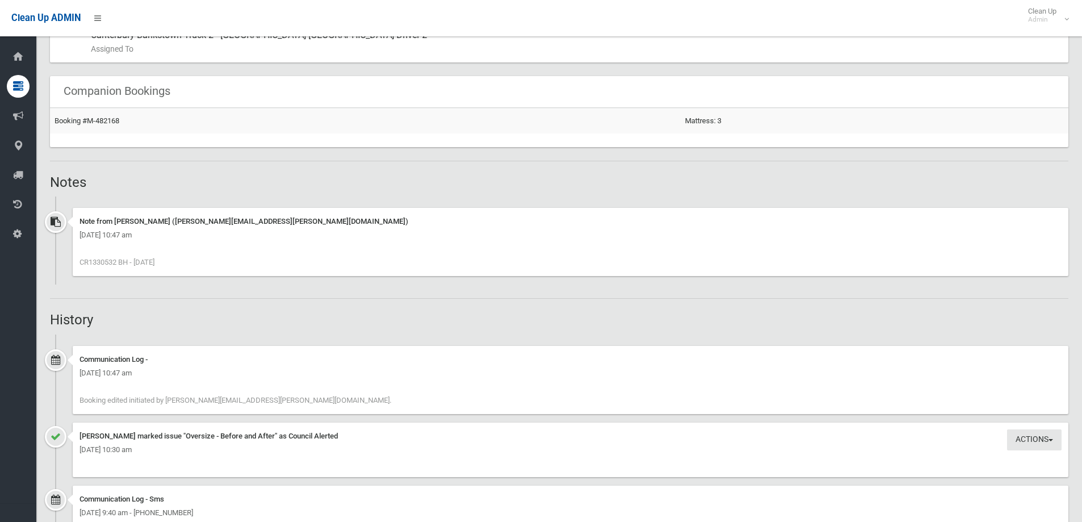
scroll to position [852, 0]
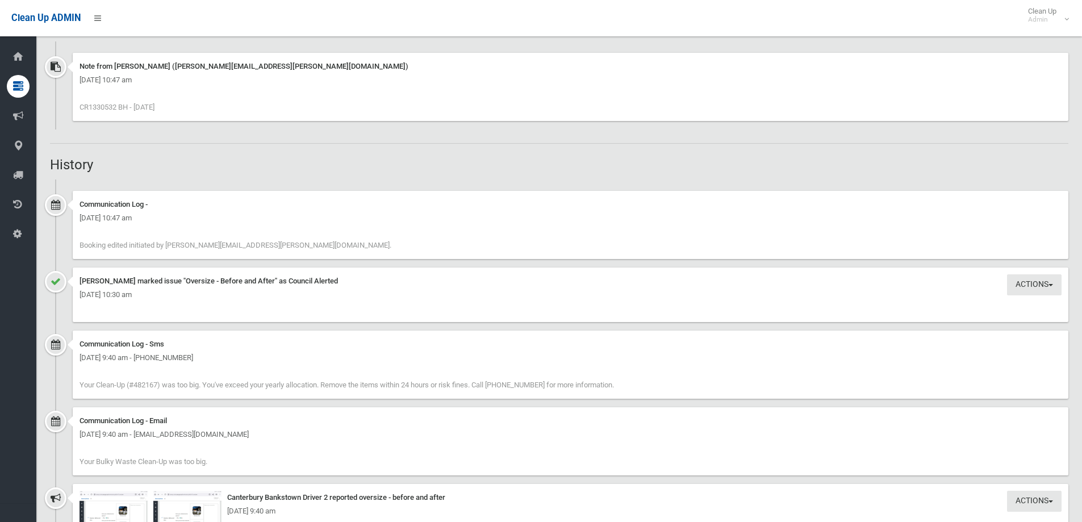
drag, startPoint x: 89, startPoint y: 104, endPoint x: 121, endPoint y: 103, distance: 31.8
click at [121, 103] on span "CR1330532 BH - [DATE]" at bounding box center [117, 107] width 75 height 9
copy span "1330532"
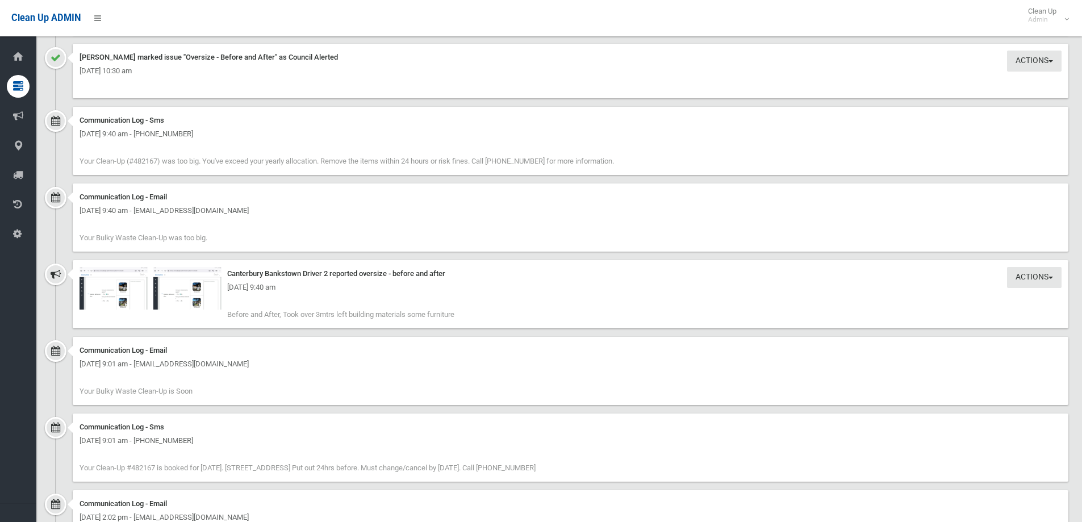
scroll to position [1079, 0]
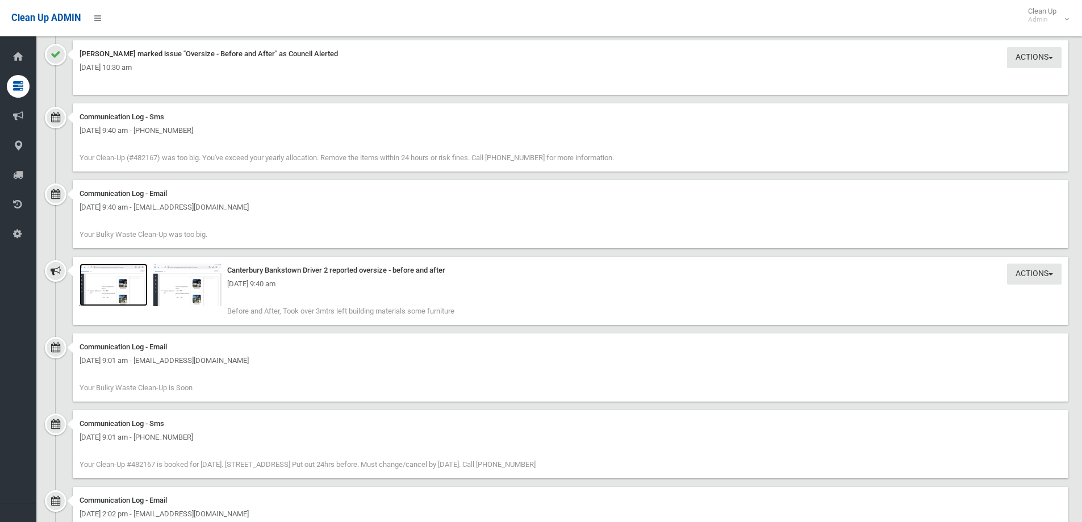
click at [115, 293] on img at bounding box center [114, 285] width 68 height 43
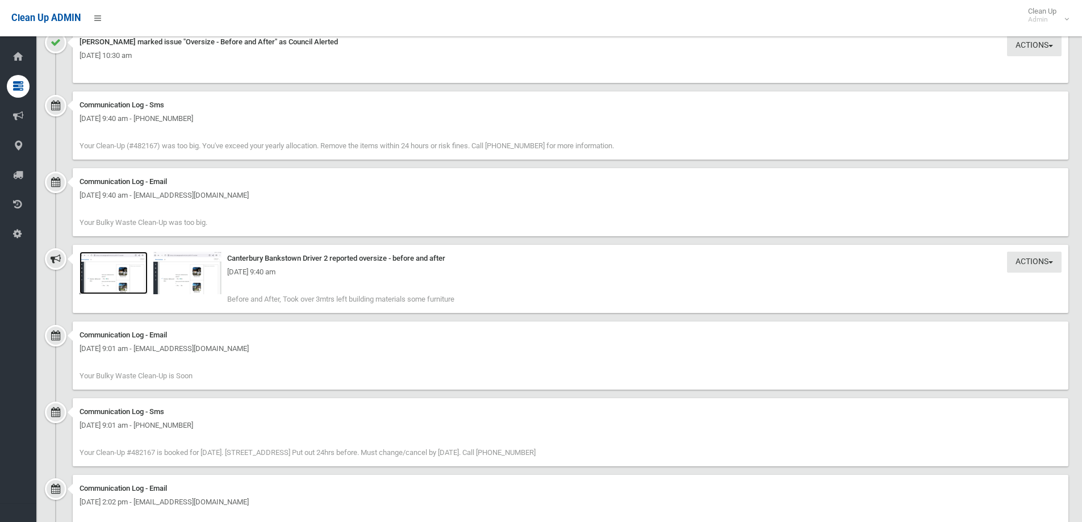
scroll to position [1104, 0]
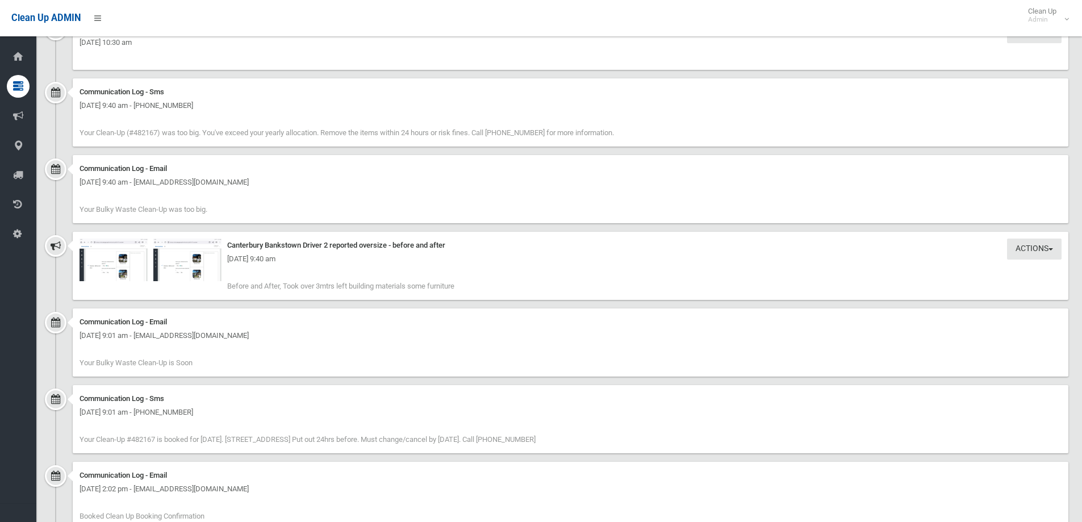
click at [120, 260] on div "Tuesday 23rd September 2025 - 9:40 am" at bounding box center [571, 259] width 982 height 14
click at [102, 264] on div "Tuesday 23rd September 2025 - 9:40 am" at bounding box center [571, 259] width 982 height 14
click at [408, 253] on div "Tuesday 23rd September 2025 - 9:40 am" at bounding box center [571, 259] width 982 height 14
click at [189, 264] on div "Tuesday 23rd September 2025 - 9:40 am" at bounding box center [571, 259] width 982 height 14
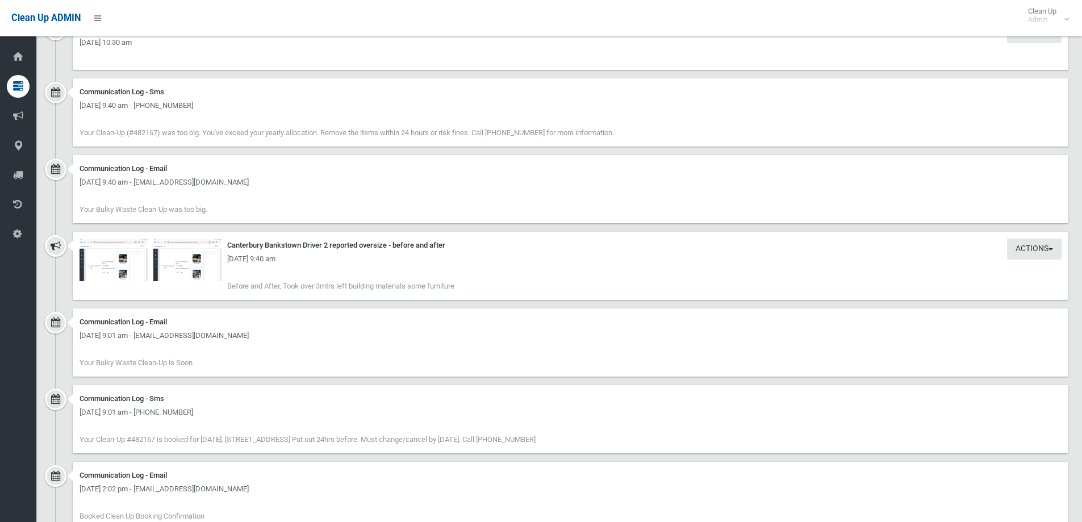
click at [285, 237] on div "Actions Take Action Canterbury Bankstown Driver 2 reported oversize - before an…" at bounding box center [571, 266] width 996 height 68
click at [190, 296] on div "Actions Take Action Canterbury Bankstown Driver 2 reported oversize - before an…" at bounding box center [571, 266] width 996 height 68
click at [188, 277] on img at bounding box center [187, 260] width 68 height 43
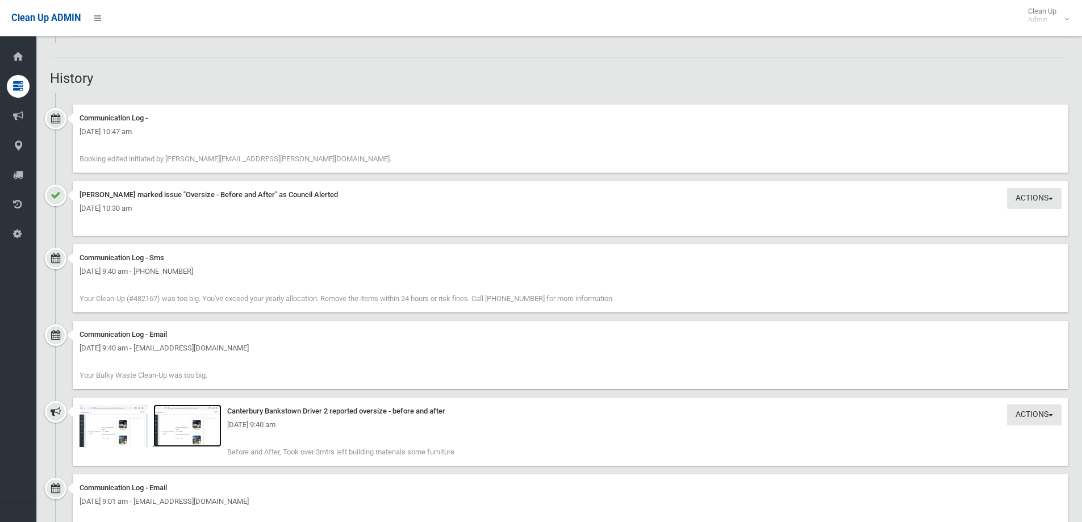
scroll to position [1218, 0]
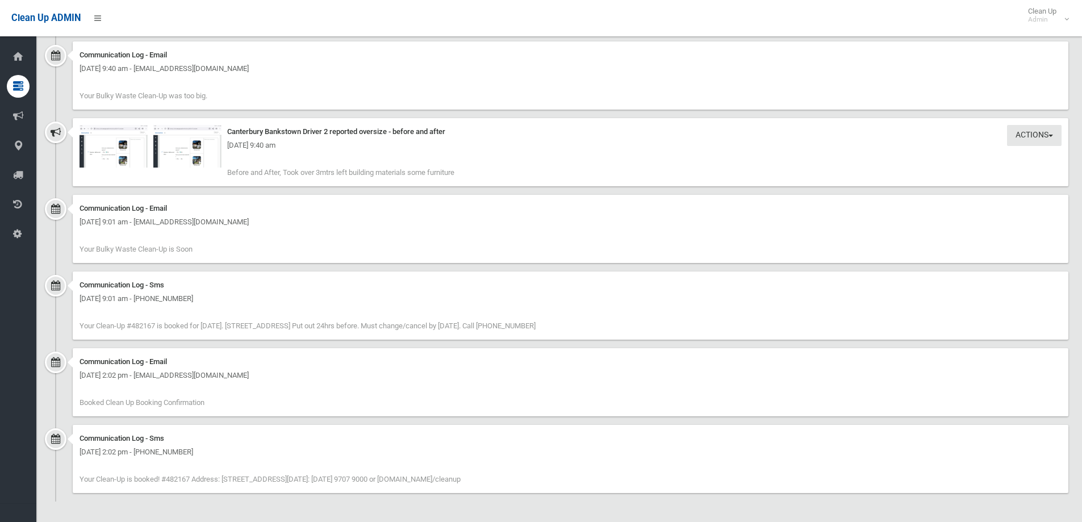
click at [112, 144] on div "Tuesday 23rd September 2025 - 9:40 am" at bounding box center [571, 146] width 982 height 14
click at [180, 144] on div "Tuesday 23rd September 2025 - 9:40 am" at bounding box center [571, 146] width 982 height 14
click at [95, 164] on img at bounding box center [114, 146] width 68 height 43
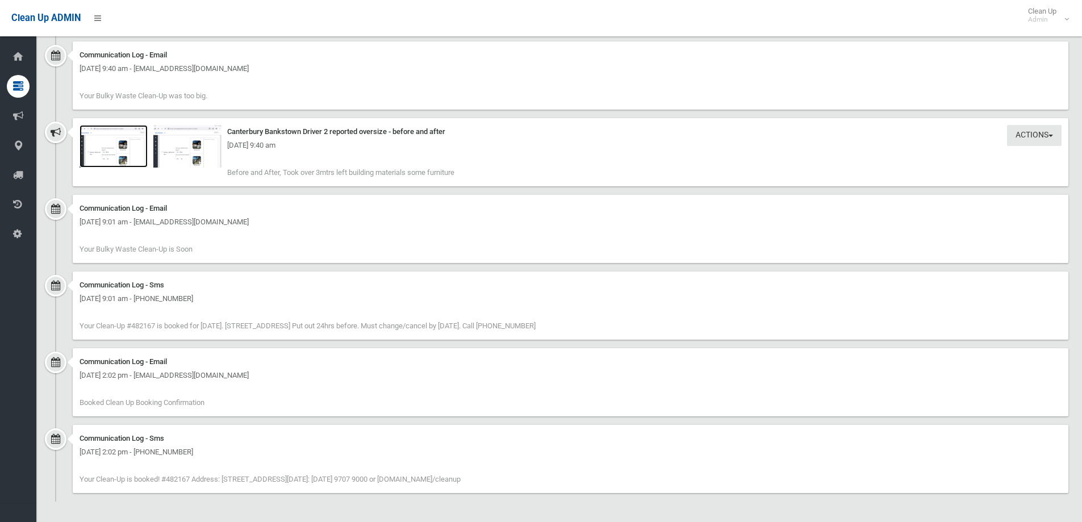
click at [130, 156] on img at bounding box center [114, 146] width 68 height 43
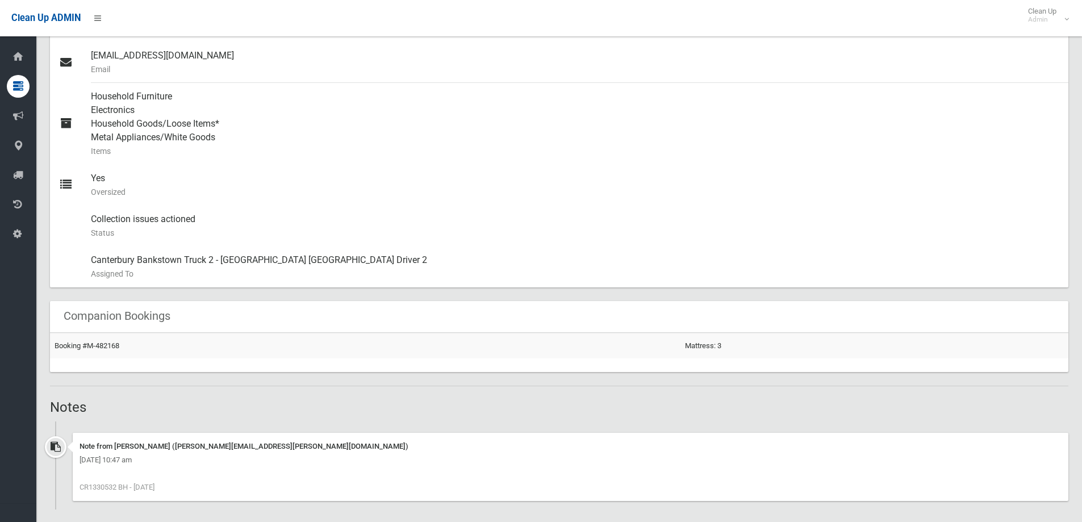
scroll to position [309, 0]
